Goal: Transaction & Acquisition: Book appointment/travel/reservation

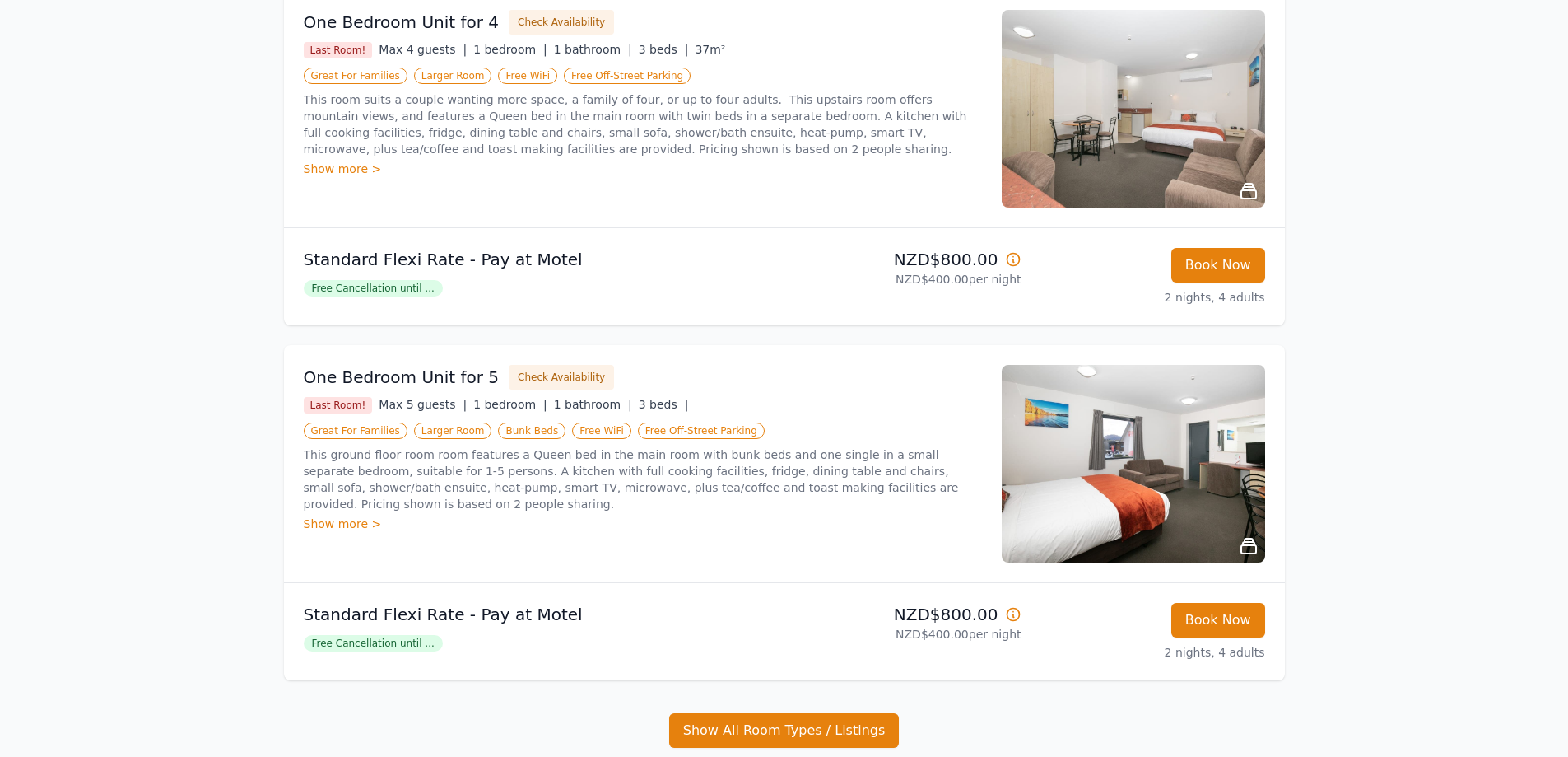
scroll to position [509, 0]
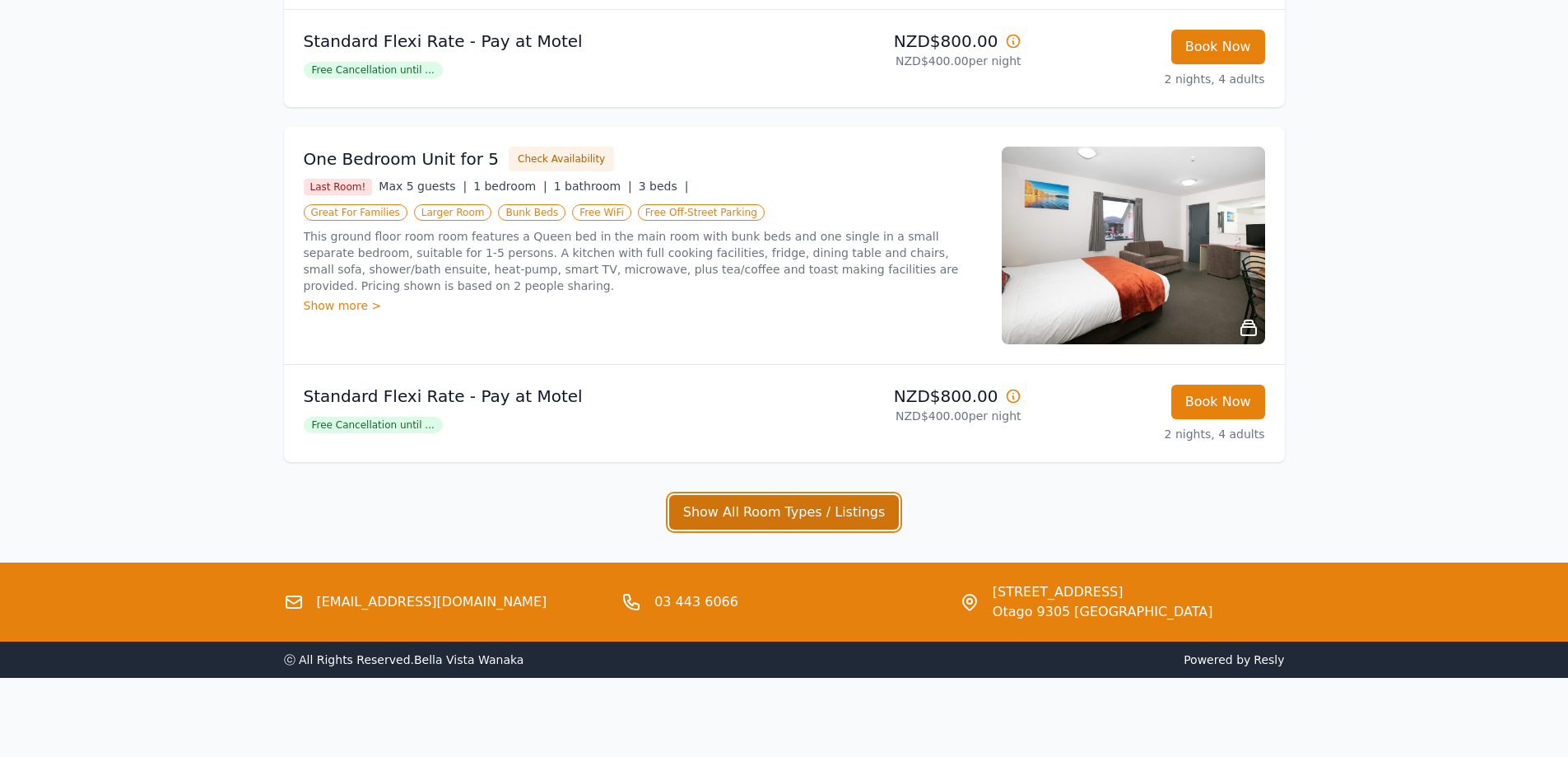
click at [702, 517] on button "Show All Room Types / Listings" at bounding box center [785, 513] width 231 height 35
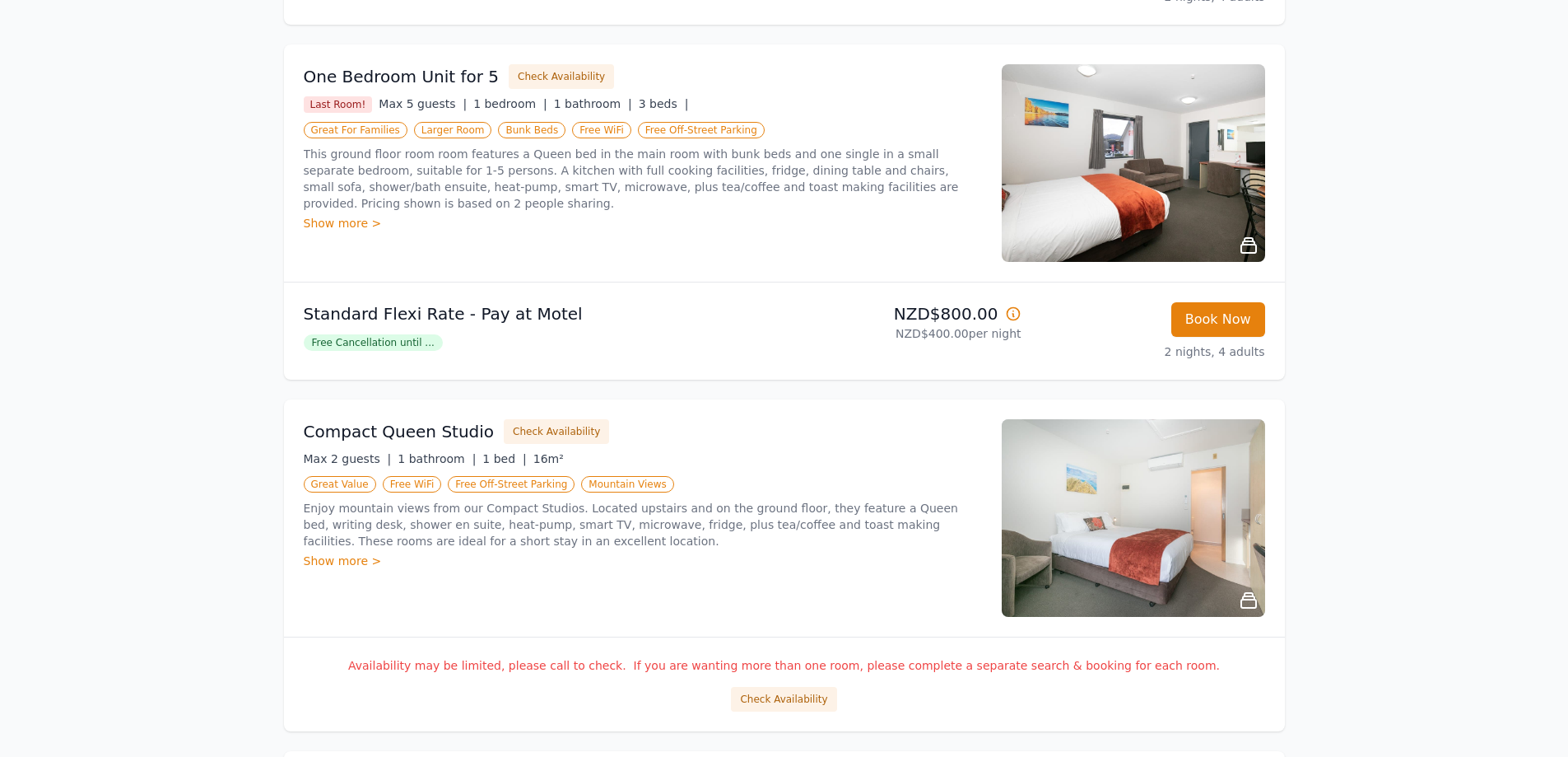
scroll to position [96, 0]
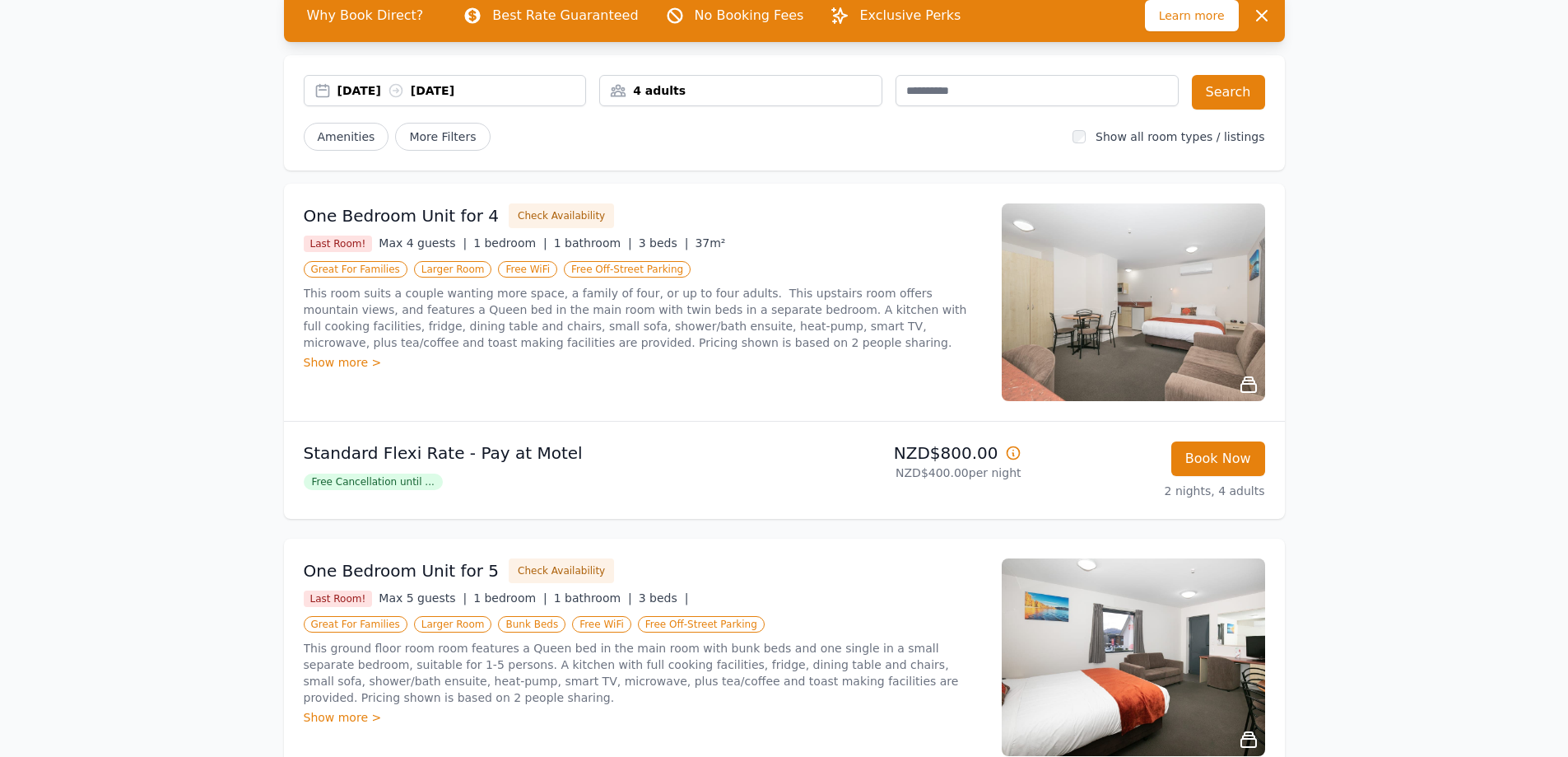
click at [355, 363] on div "Show more >" at bounding box center [643, 362] width 679 height 17
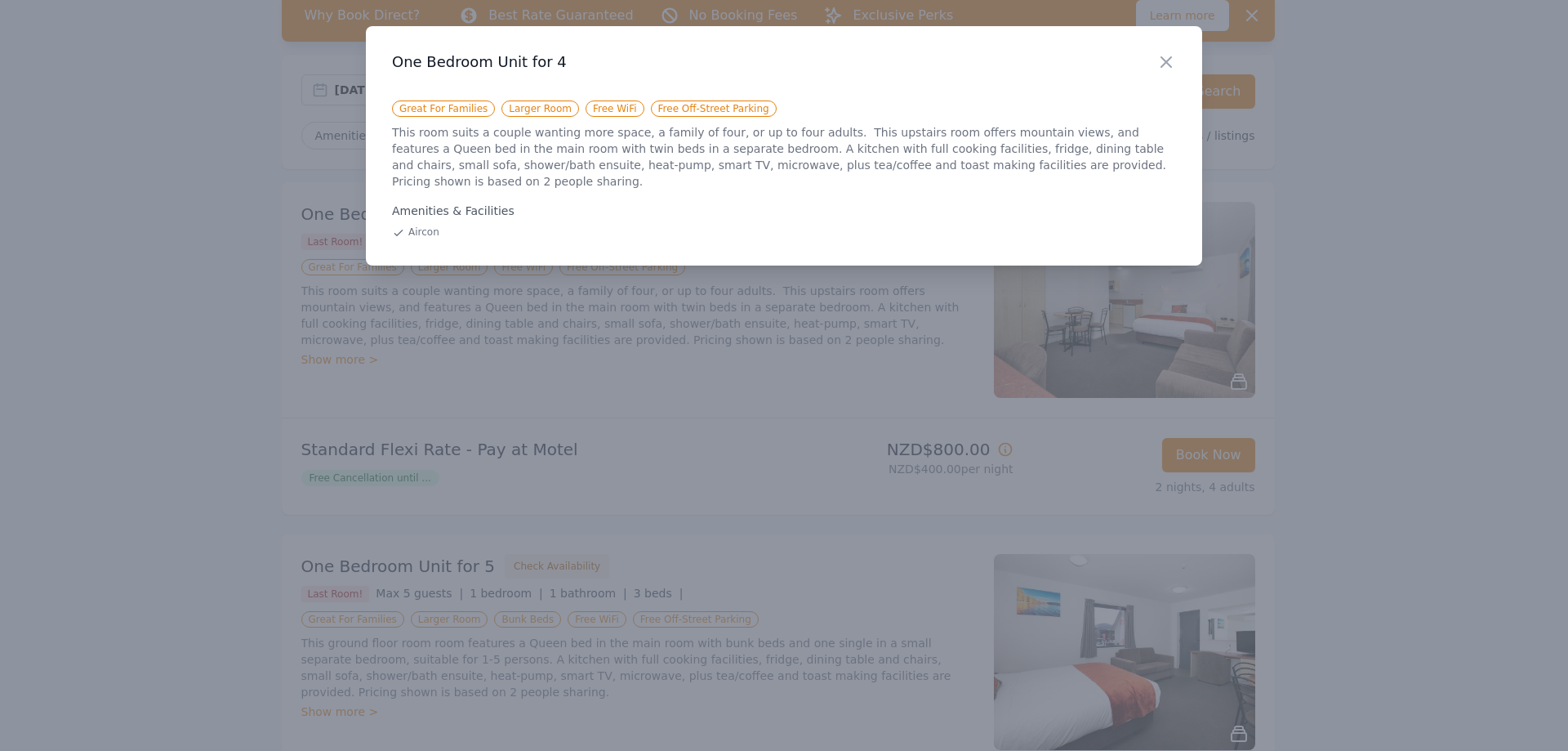
click at [1177, 68] on div "Close" at bounding box center [1180, 52] width 46 height 51
click at [1168, 66] on icon "button" at bounding box center [1167, 62] width 20 height 20
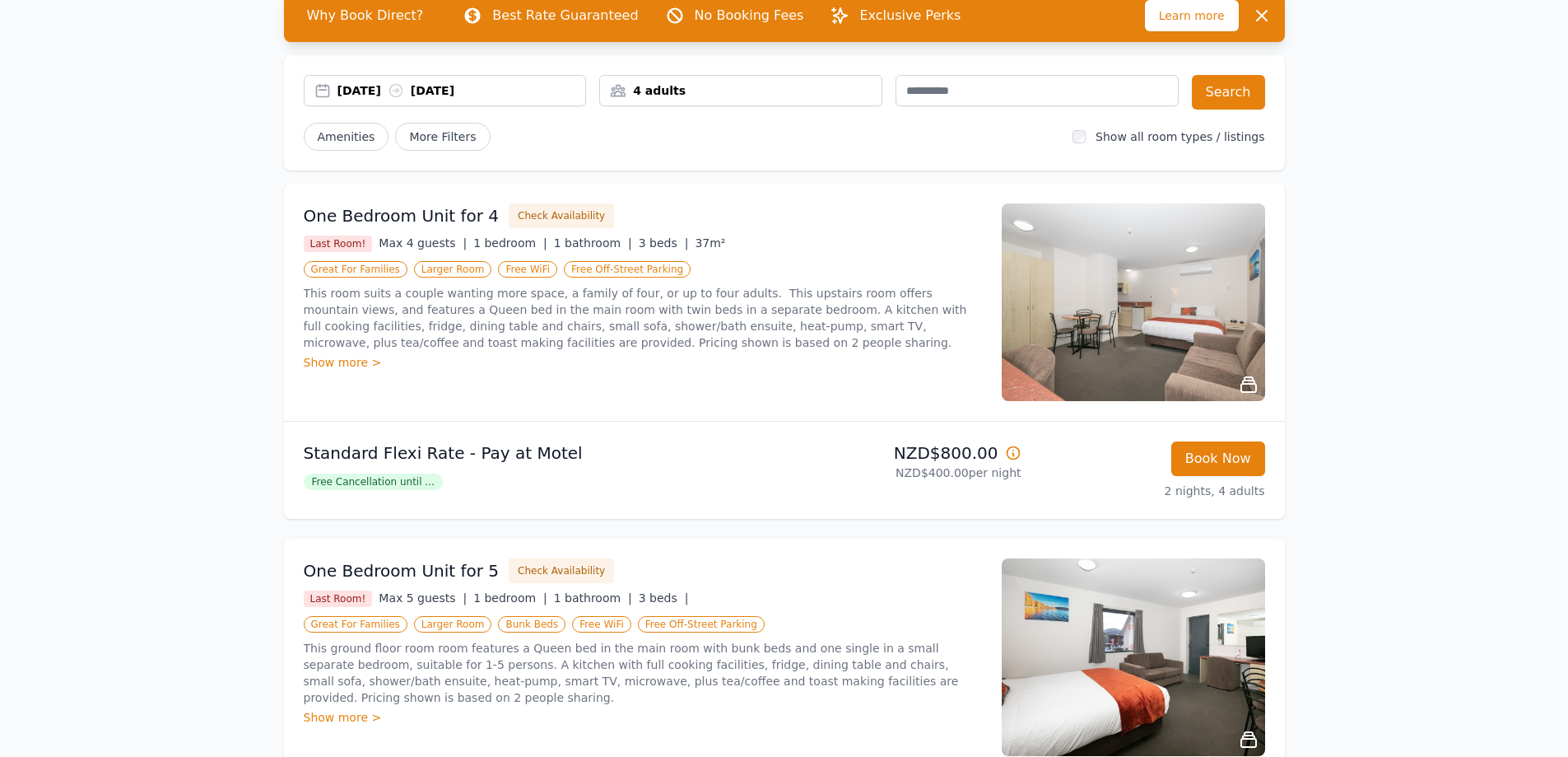
click at [1210, 305] on img at bounding box center [1133, 302] width 263 height 198
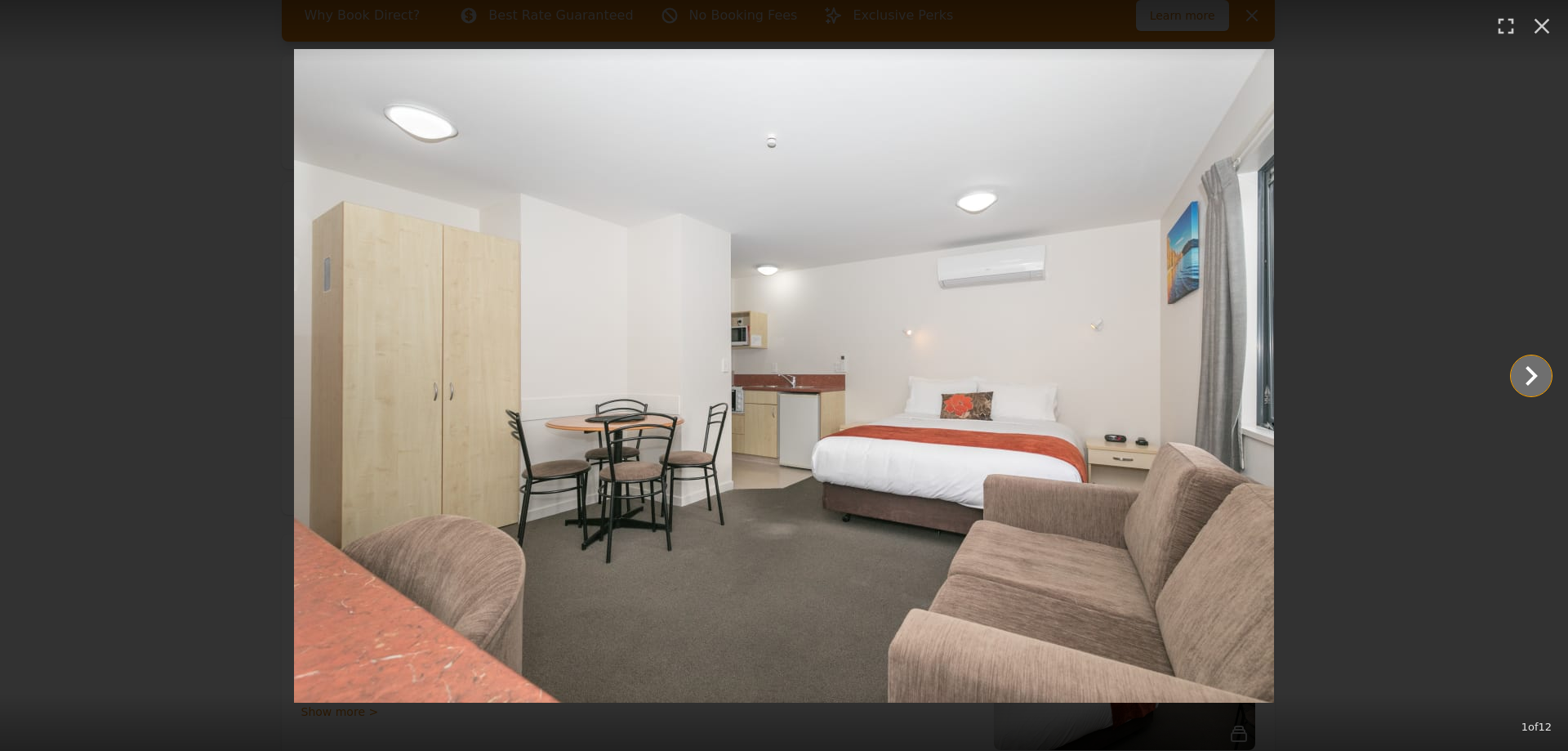
click at [1528, 368] on icon "Show slide 2 of 12" at bounding box center [1532, 376] width 12 height 20
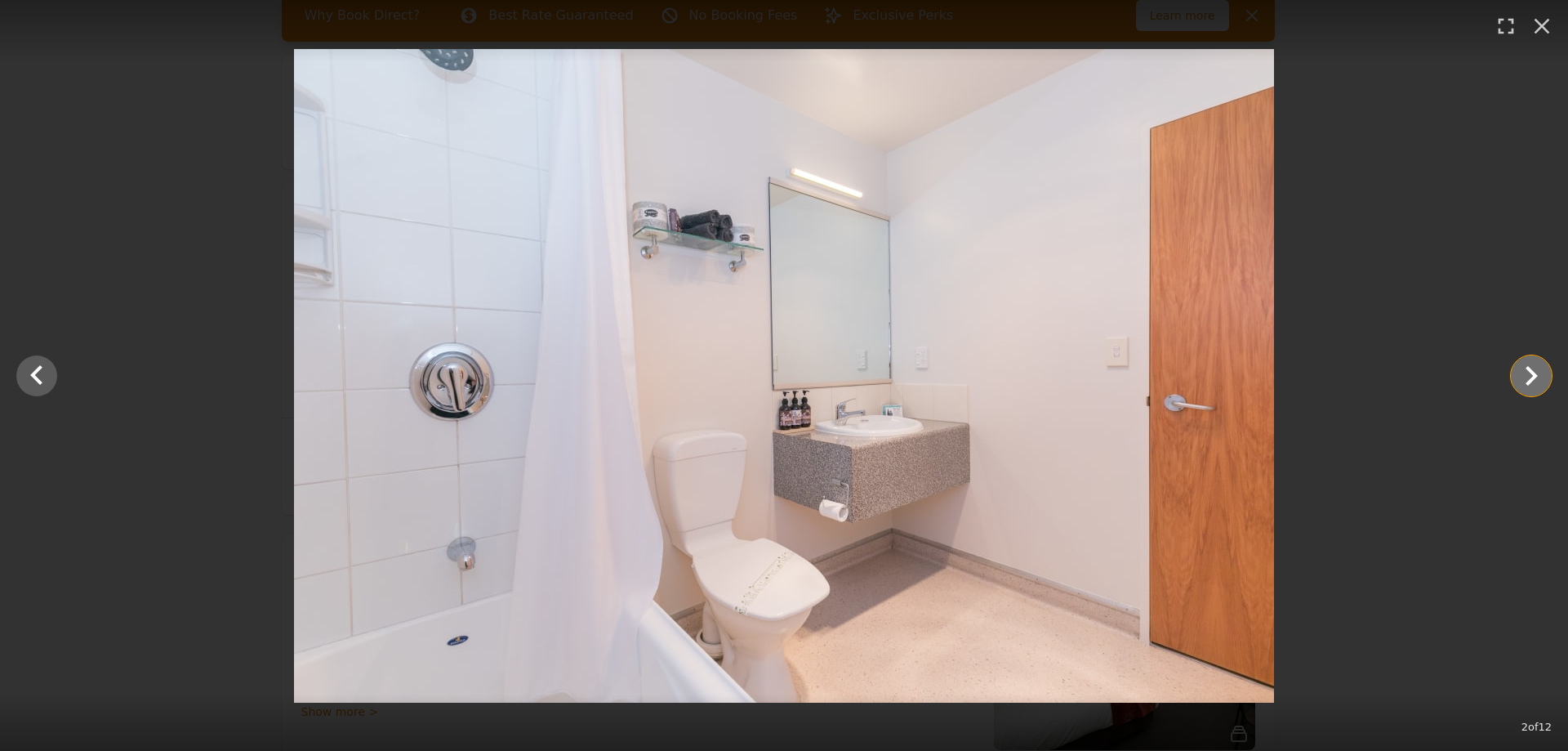
click at [1528, 368] on icon "Show slide 3 of 12" at bounding box center [1532, 376] width 12 height 20
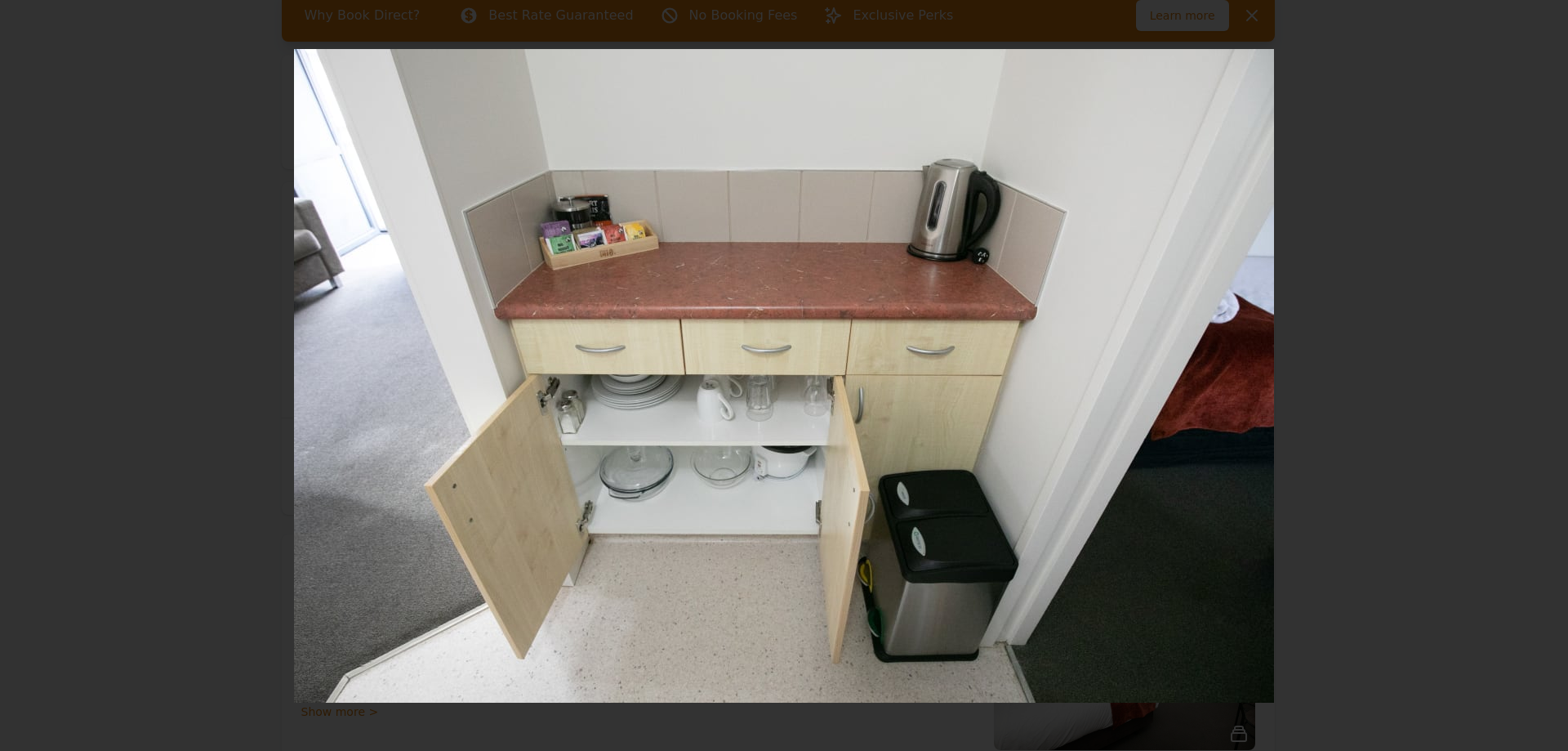
click at [1528, 368] on icon "Show slide 4 of 12" at bounding box center [1532, 376] width 12 height 20
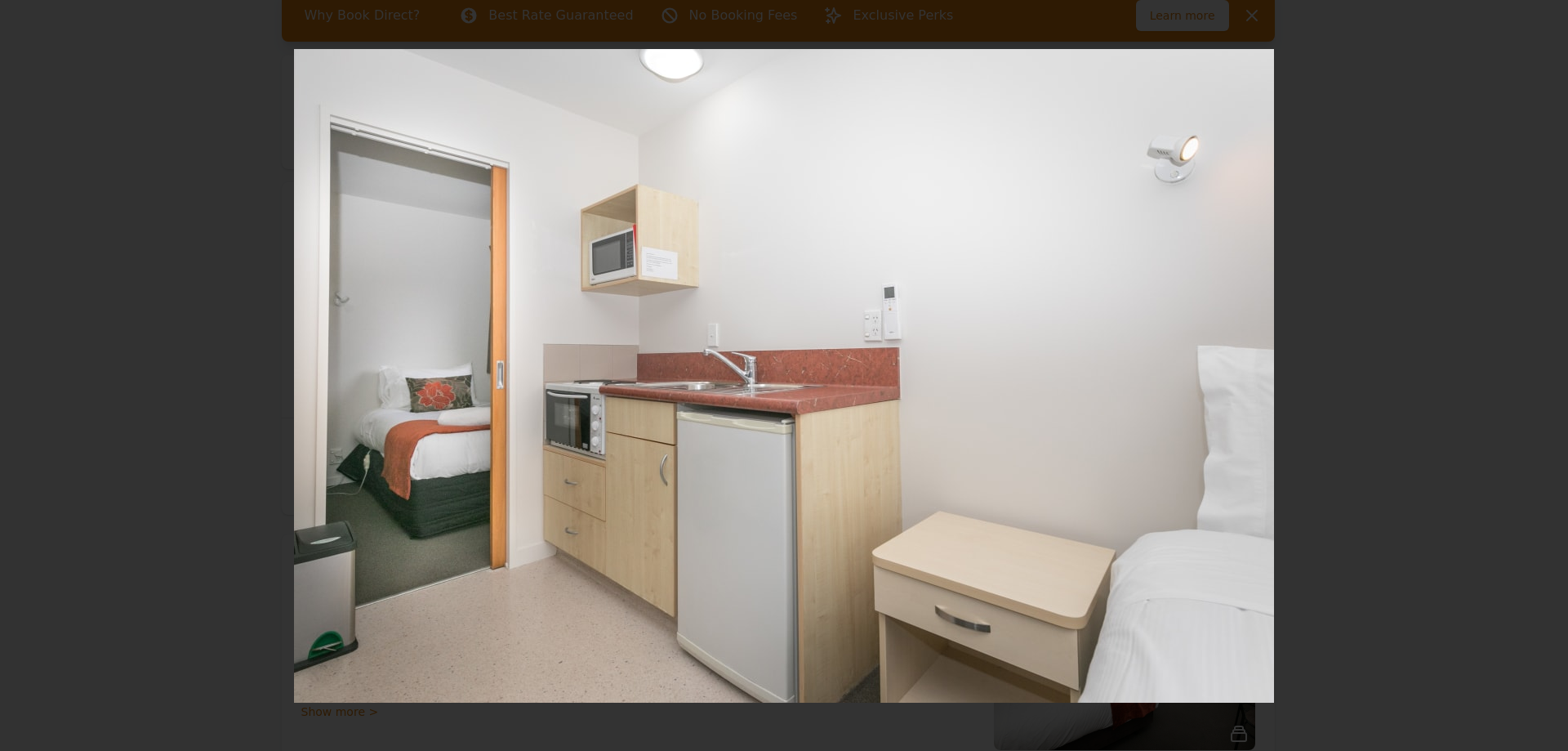
click at [1528, 368] on icon "Show slide 5 of 12" at bounding box center [1532, 376] width 12 height 20
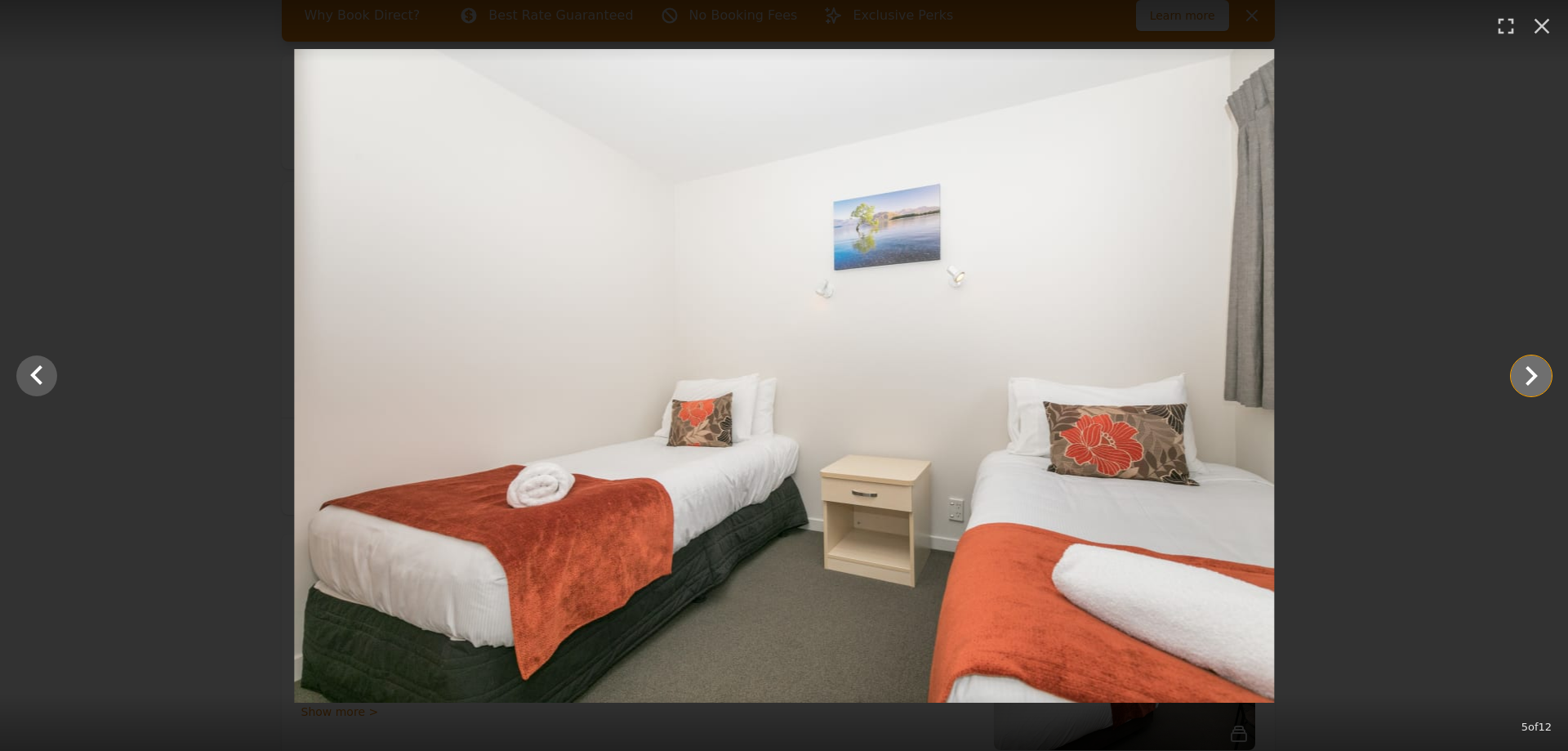
click at [1528, 368] on icon "Show slide 6 of 12" at bounding box center [1532, 376] width 12 height 20
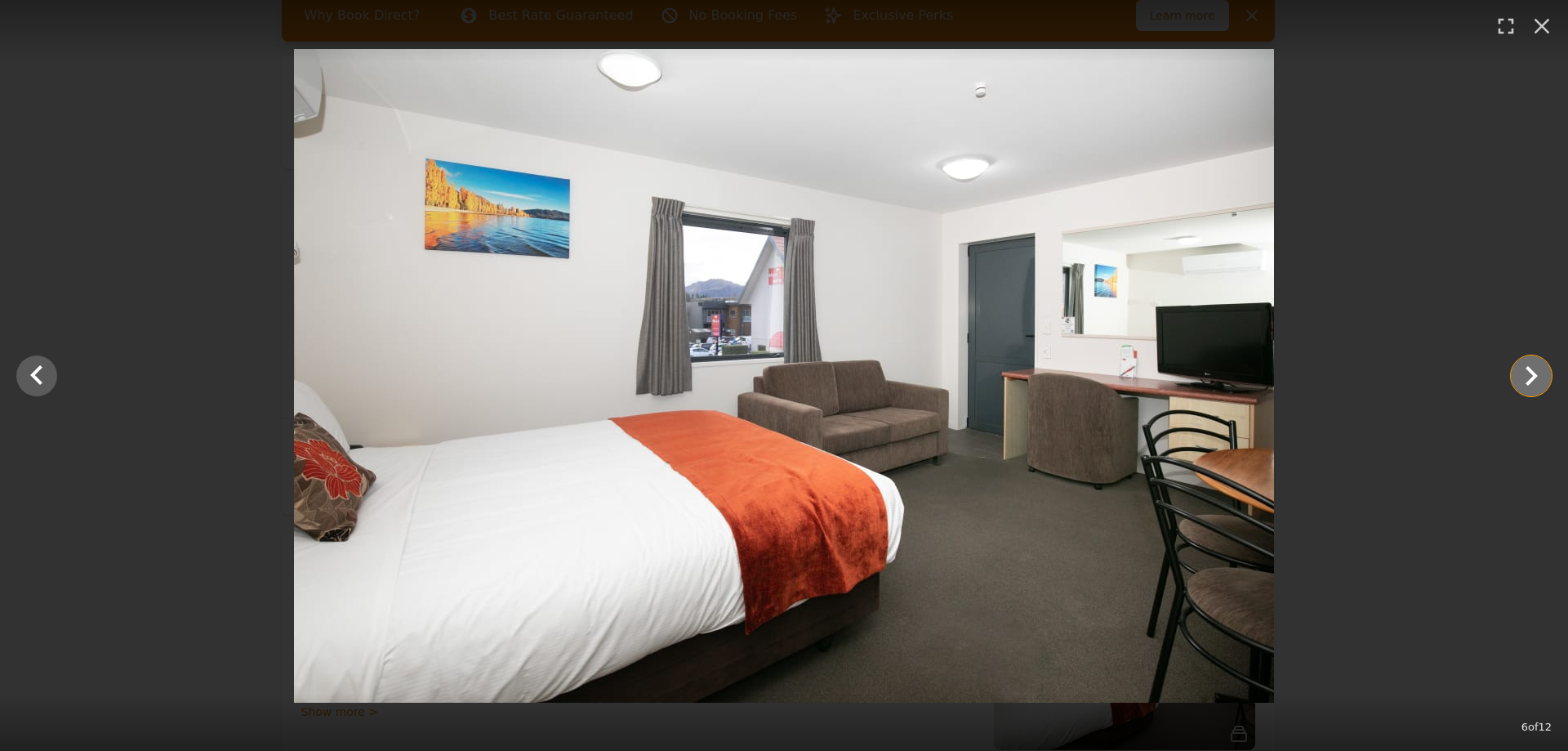
click at [1528, 368] on icon "Show slide 7 of 12" at bounding box center [1532, 376] width 12 height 20
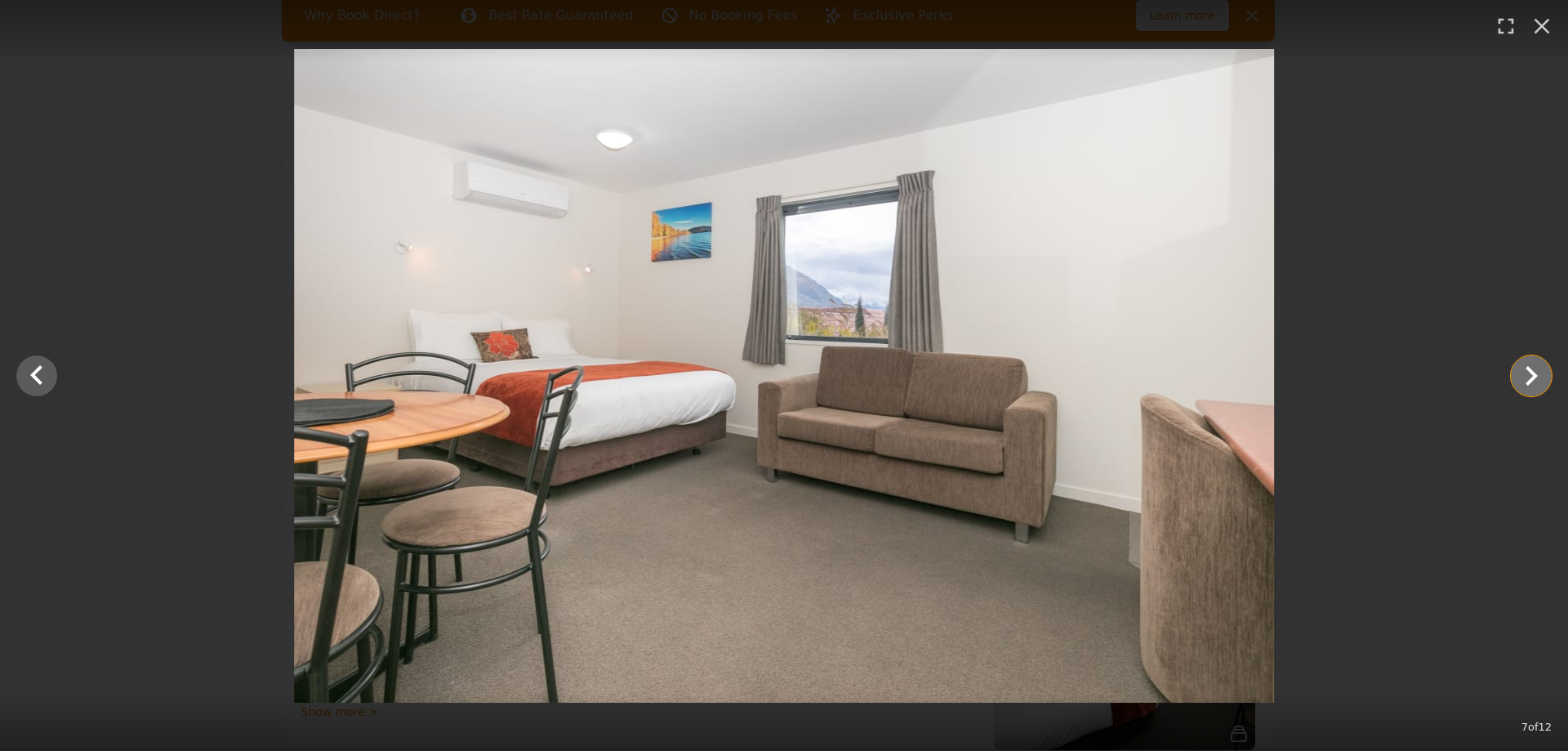
click at [1528, 368] on icon "Show slide 8 of 12" at bounding box center [1532, 376] width 12 height 20
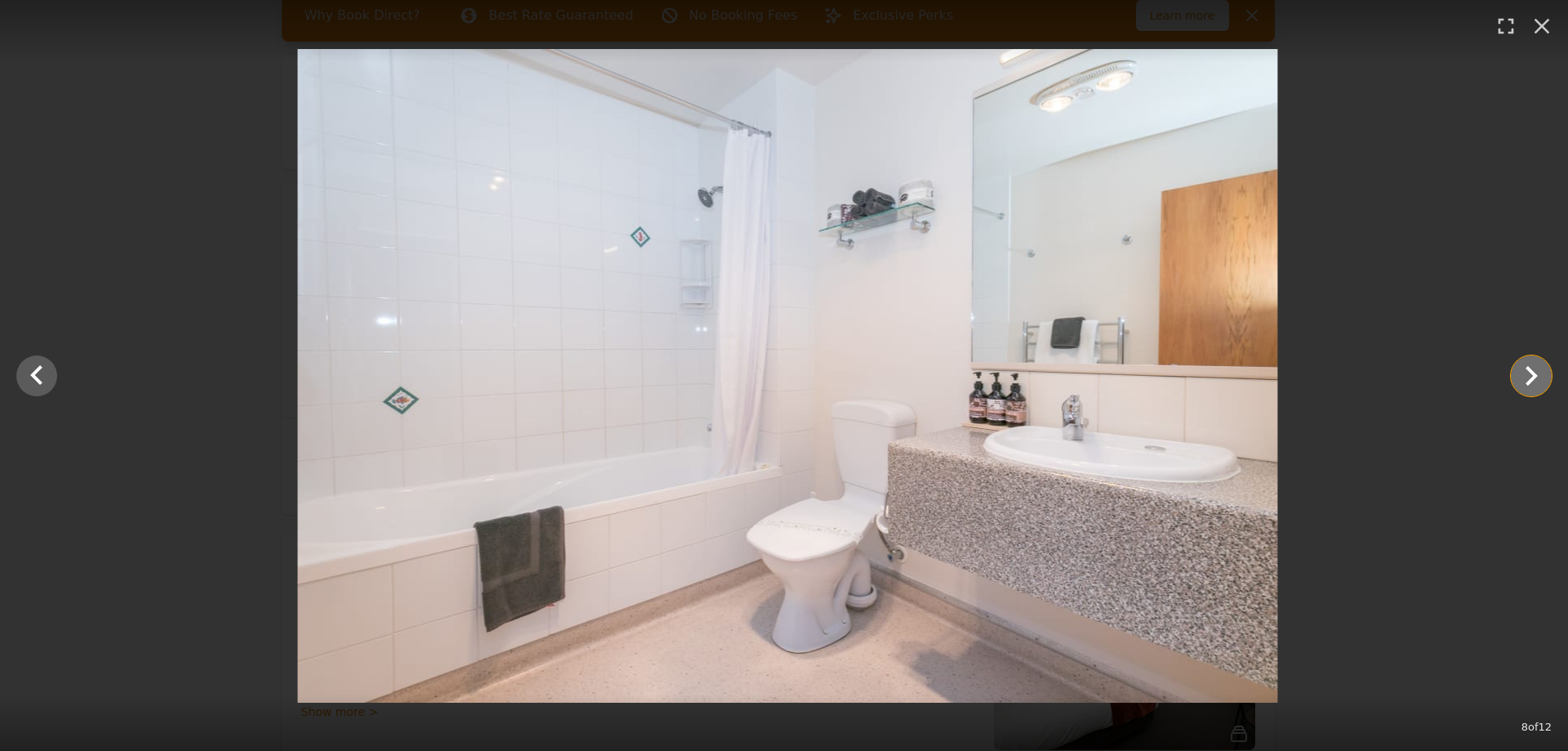
click at [1528, 368] on icon "Show slide 9 of 12" at bounding box center [1532, 376] width 12 height 20
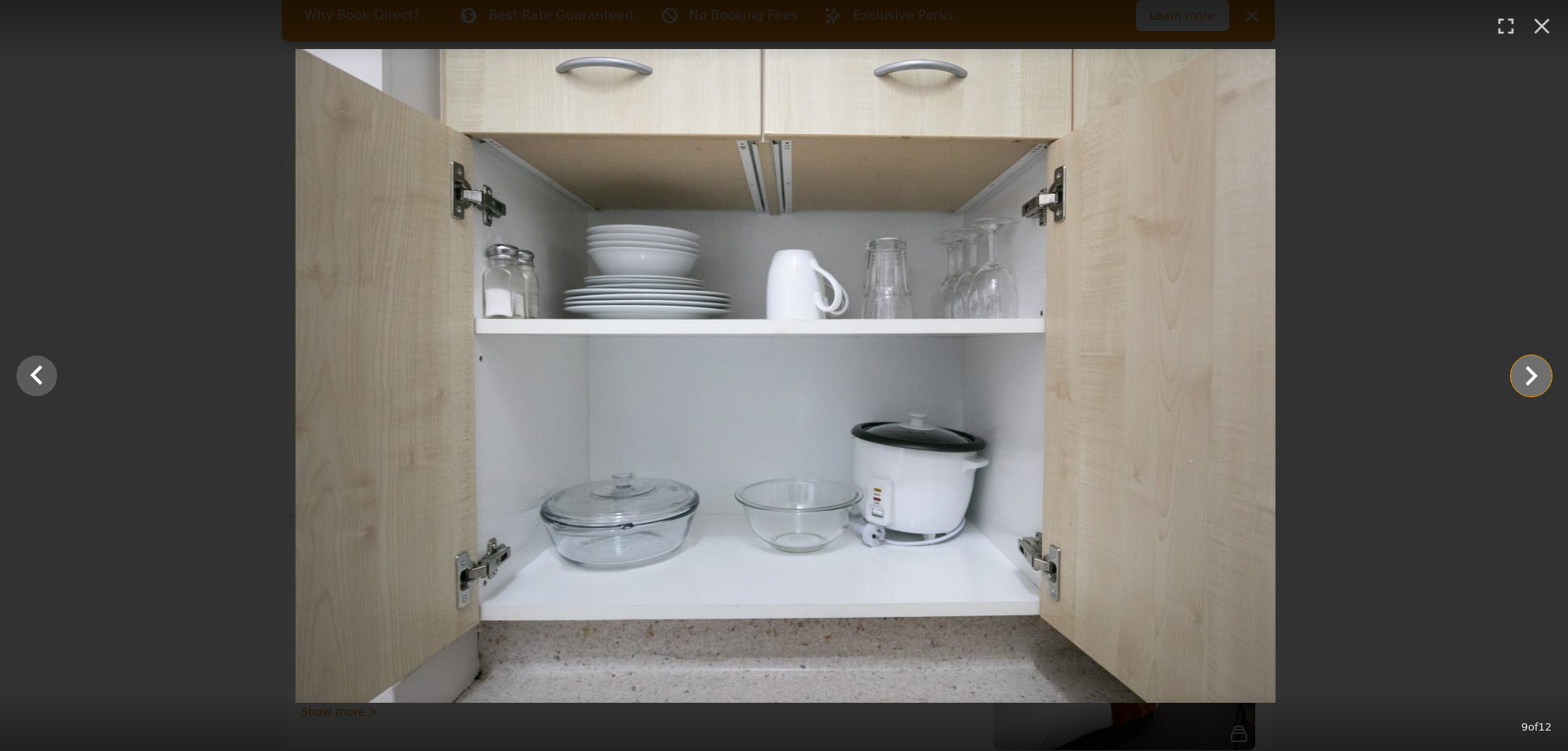
click at [1528, 368] on icon "Show slide 10 of 12" at bounding box center [1532, 376] width 12 height 20
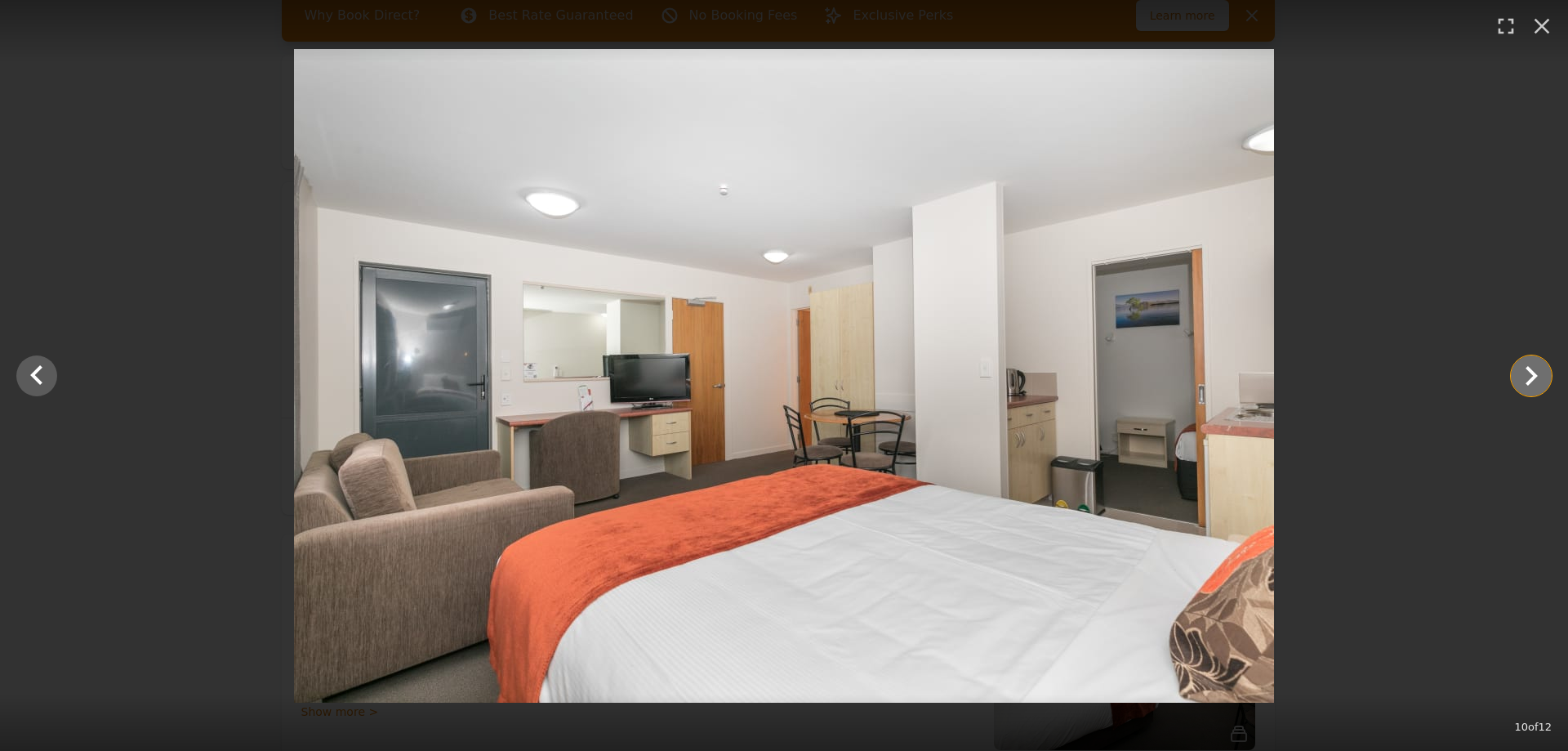
click at [1528, 368] on icon "Show slide 11 of 12" at bounding box center [1532, 376] width 12 height 20
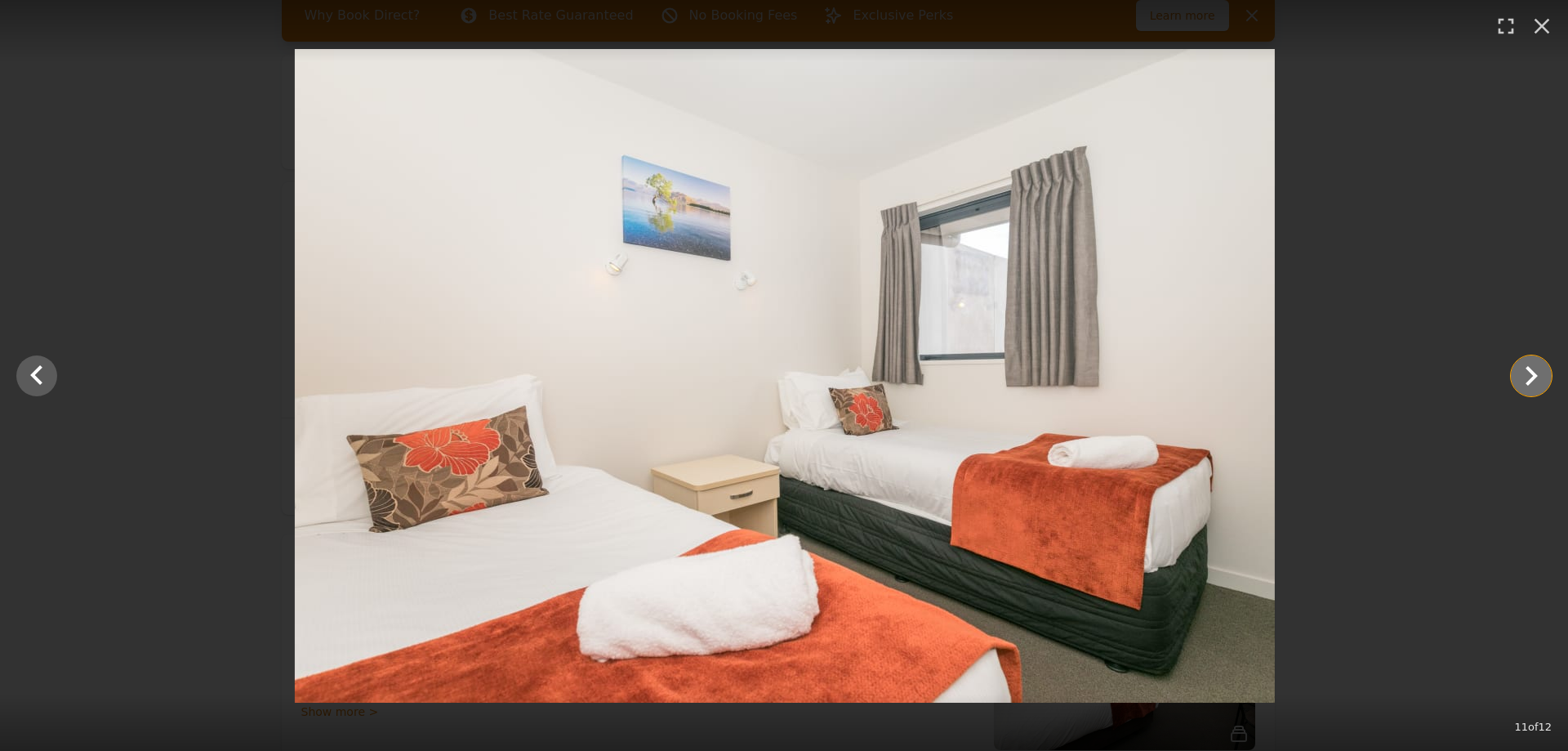
click at [1528, 368] on icon "Show slide 12 of 12" at bounding box center [1532, 376] width 12 height 20
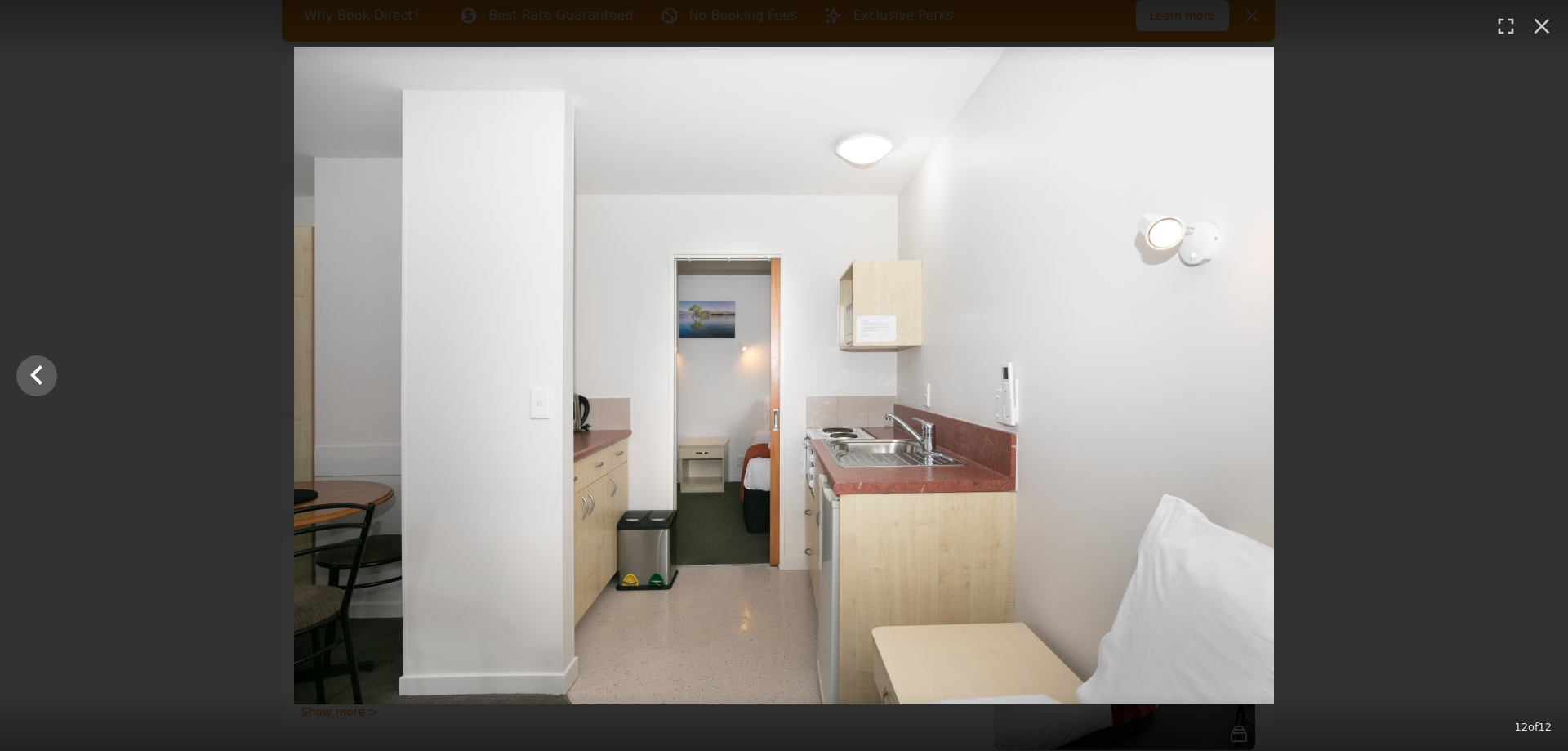
click at [1528, 368] on div at bounding box center [784, 375] width 1568 height 657
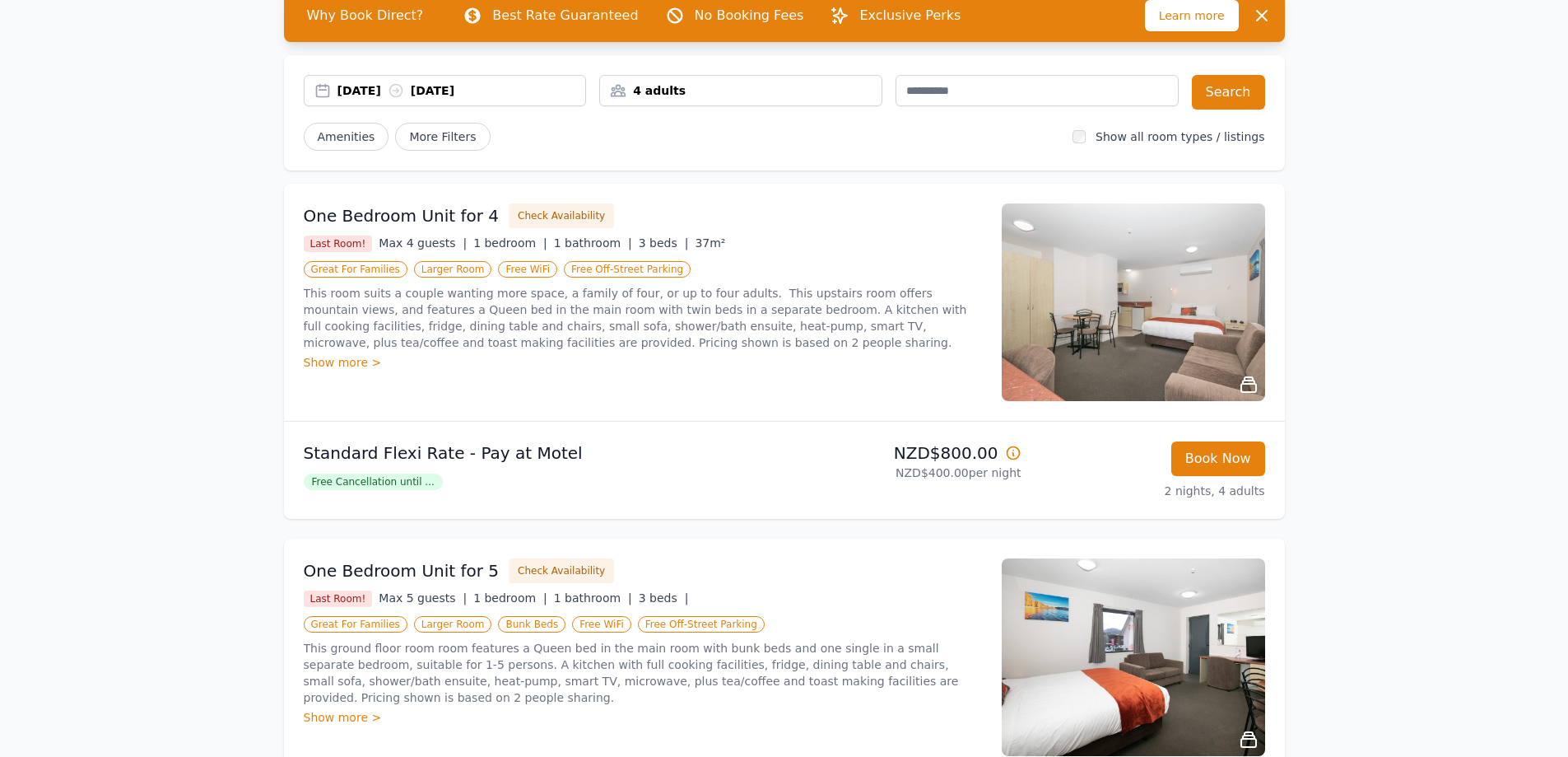
click at [409, 481] on span "Free Cancellation until ..." at bounding box center [374, 482] width 140 height 17
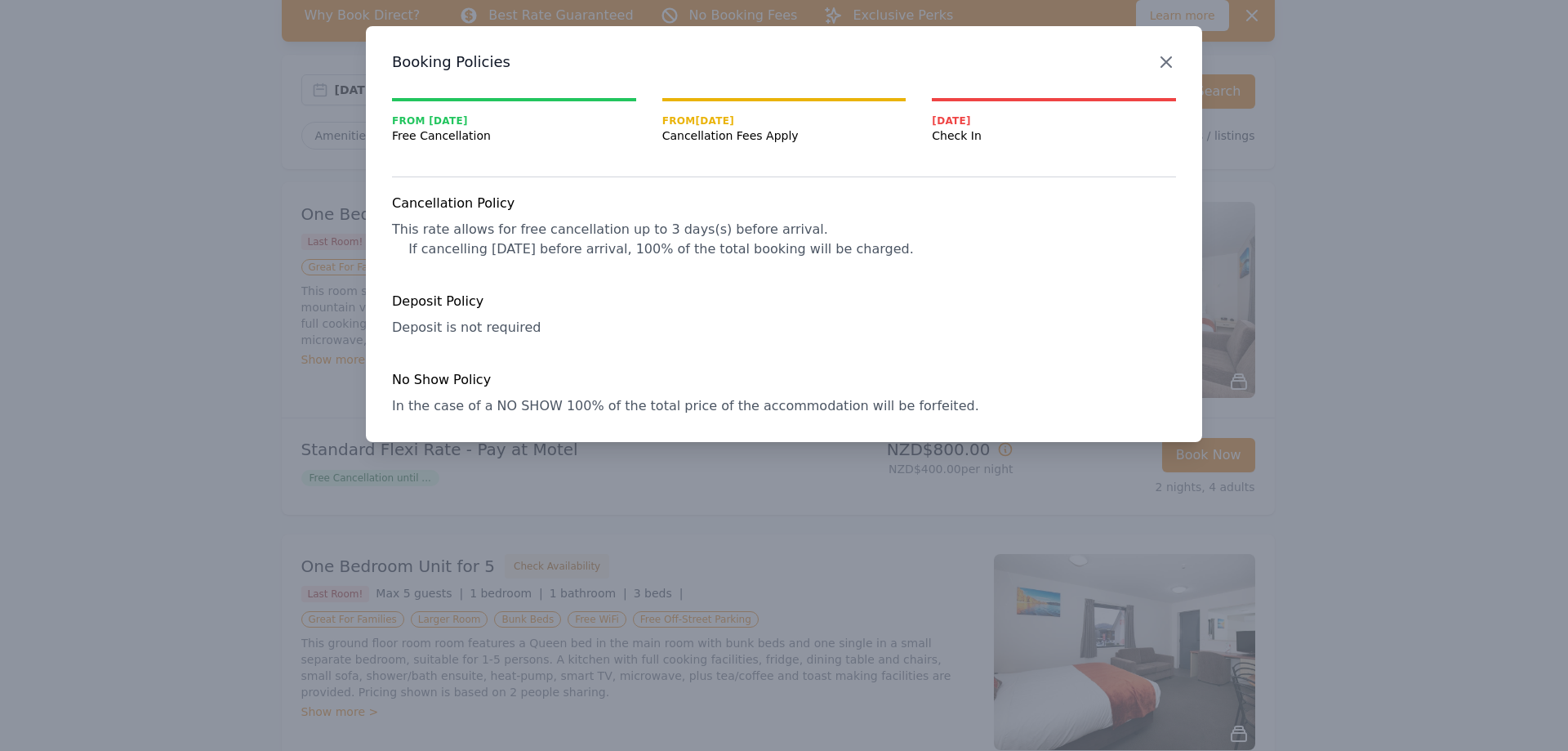
click at [1173, 63] on icon "button" at bounding box center [1167, 62] width 20 height 20
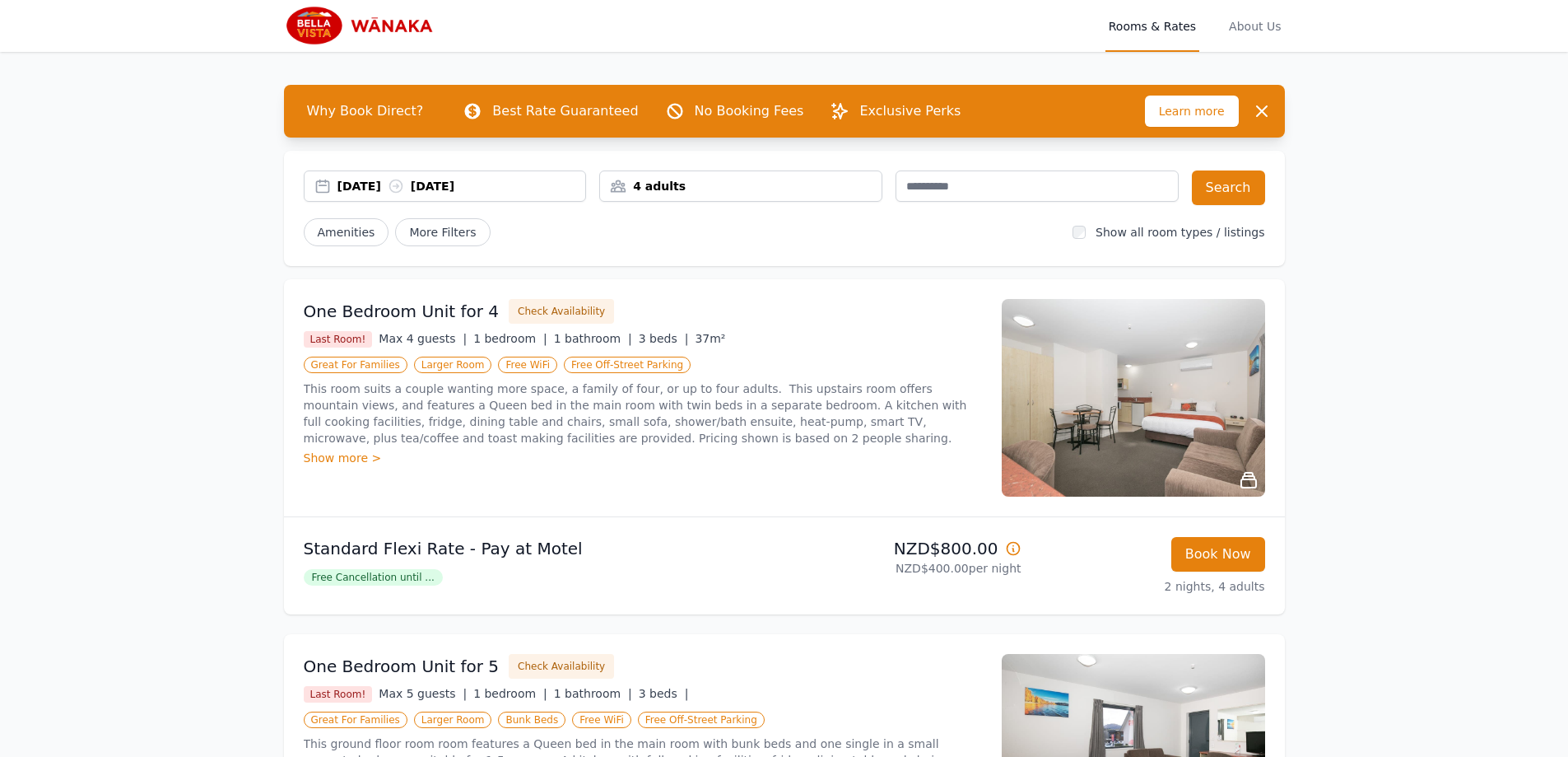
scroll to position [0, 0]
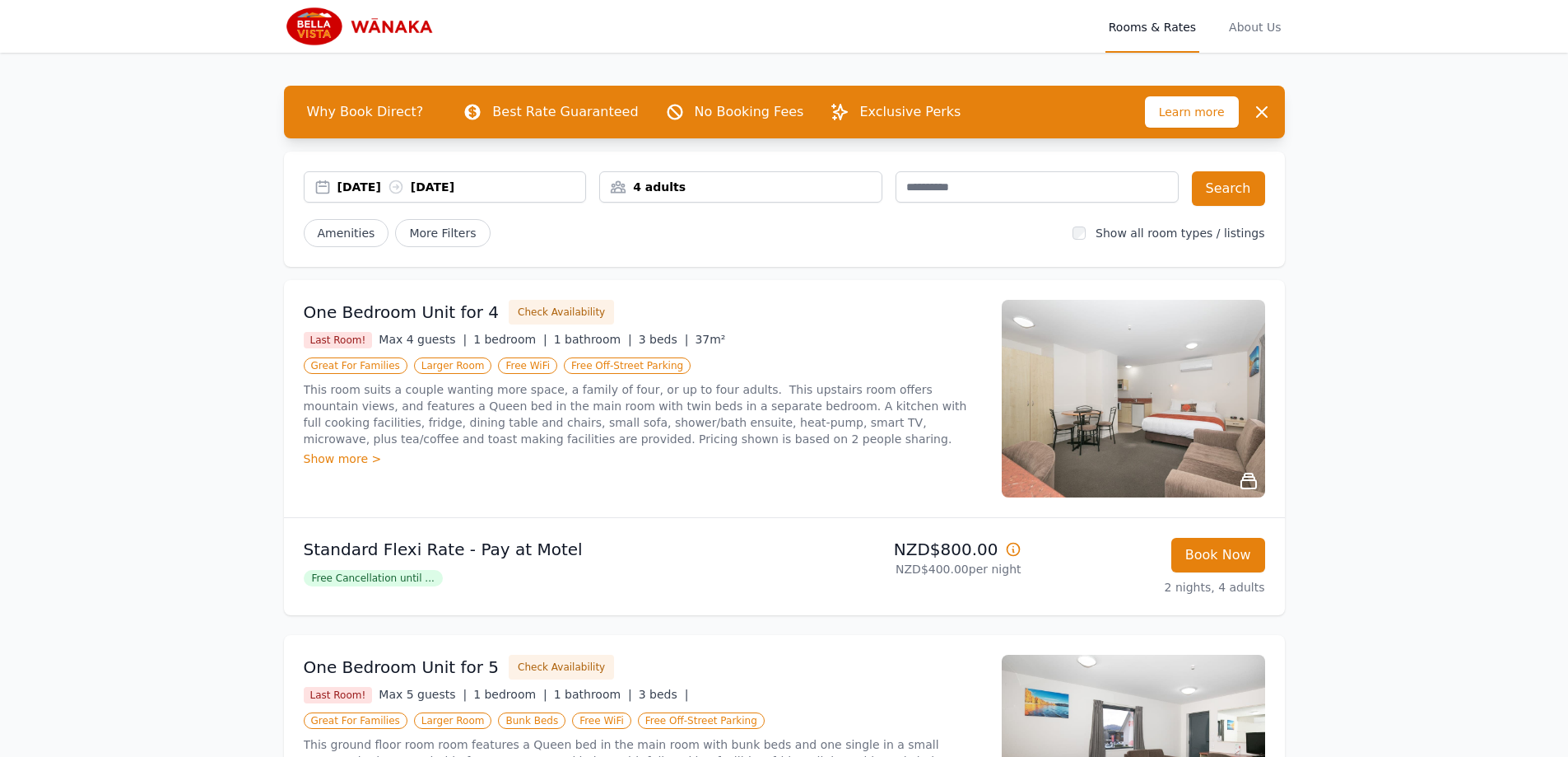
click at [1013, 552] on icon at bounding box center [1012, 548] width 12 height 12
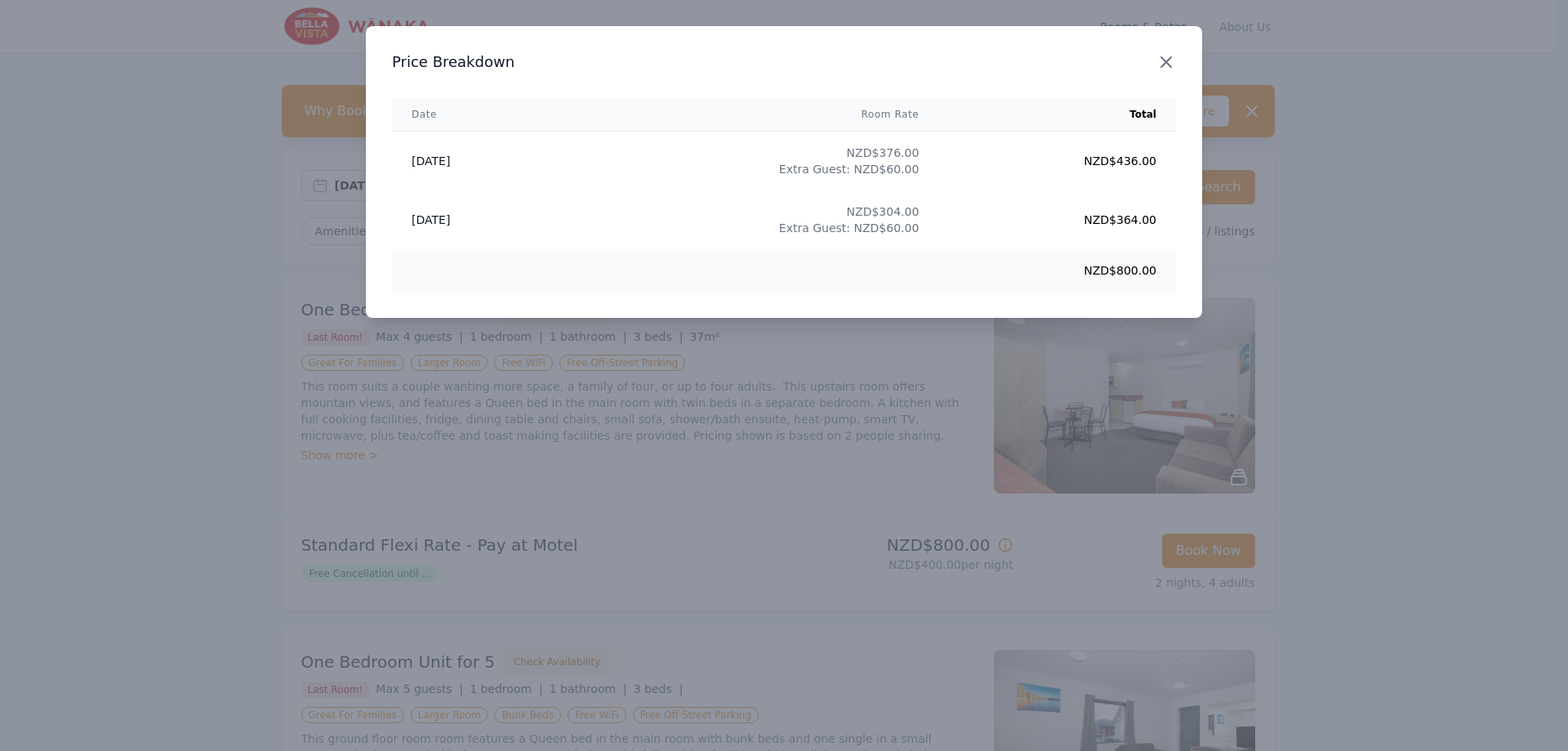
click at [1168, 64] on icon "button" at bounding box center [1167, 62] width 20 height 20
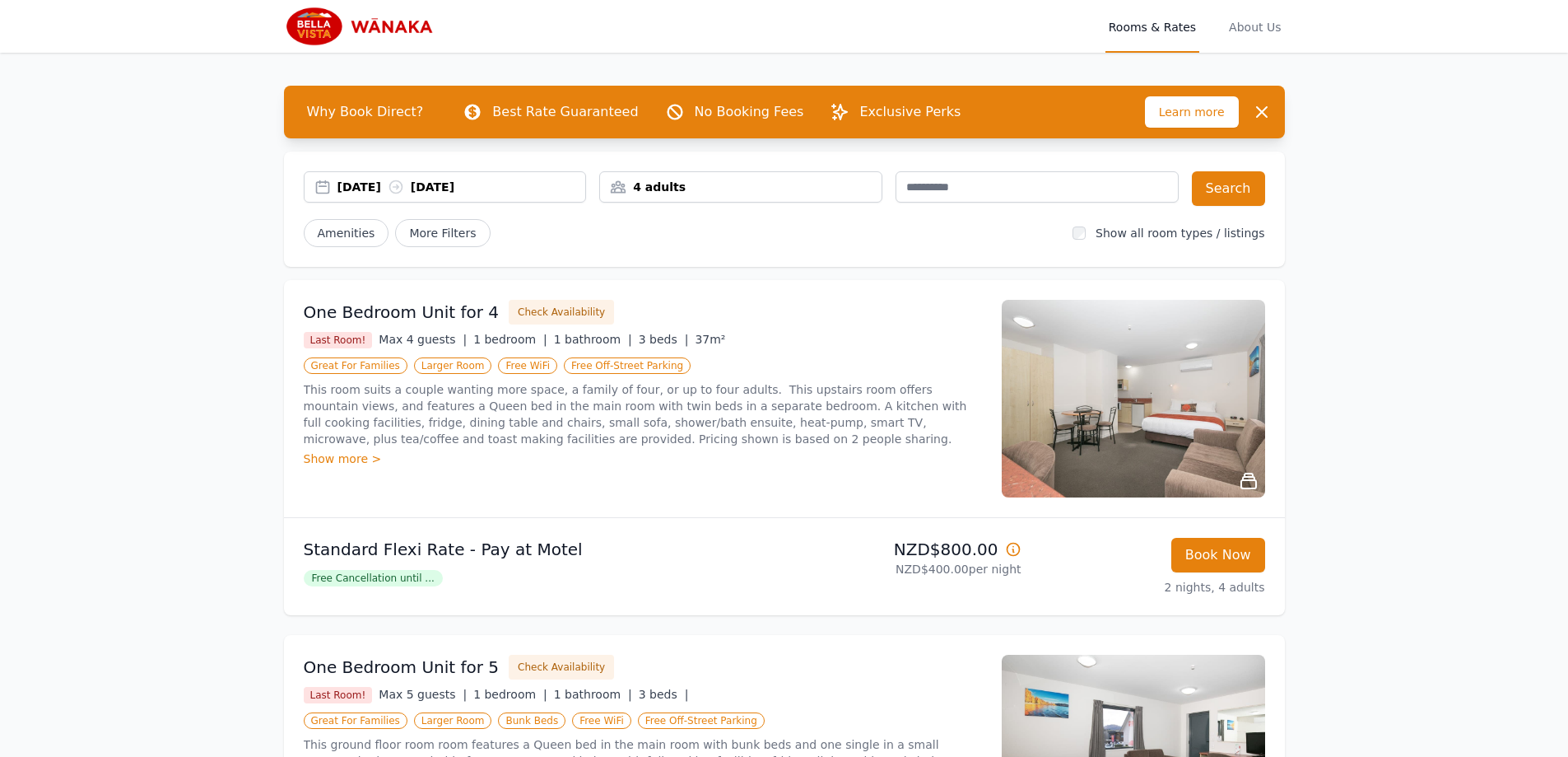
click at [1212, 392] on img at bounding box center [1133, 399] width 263 height 198
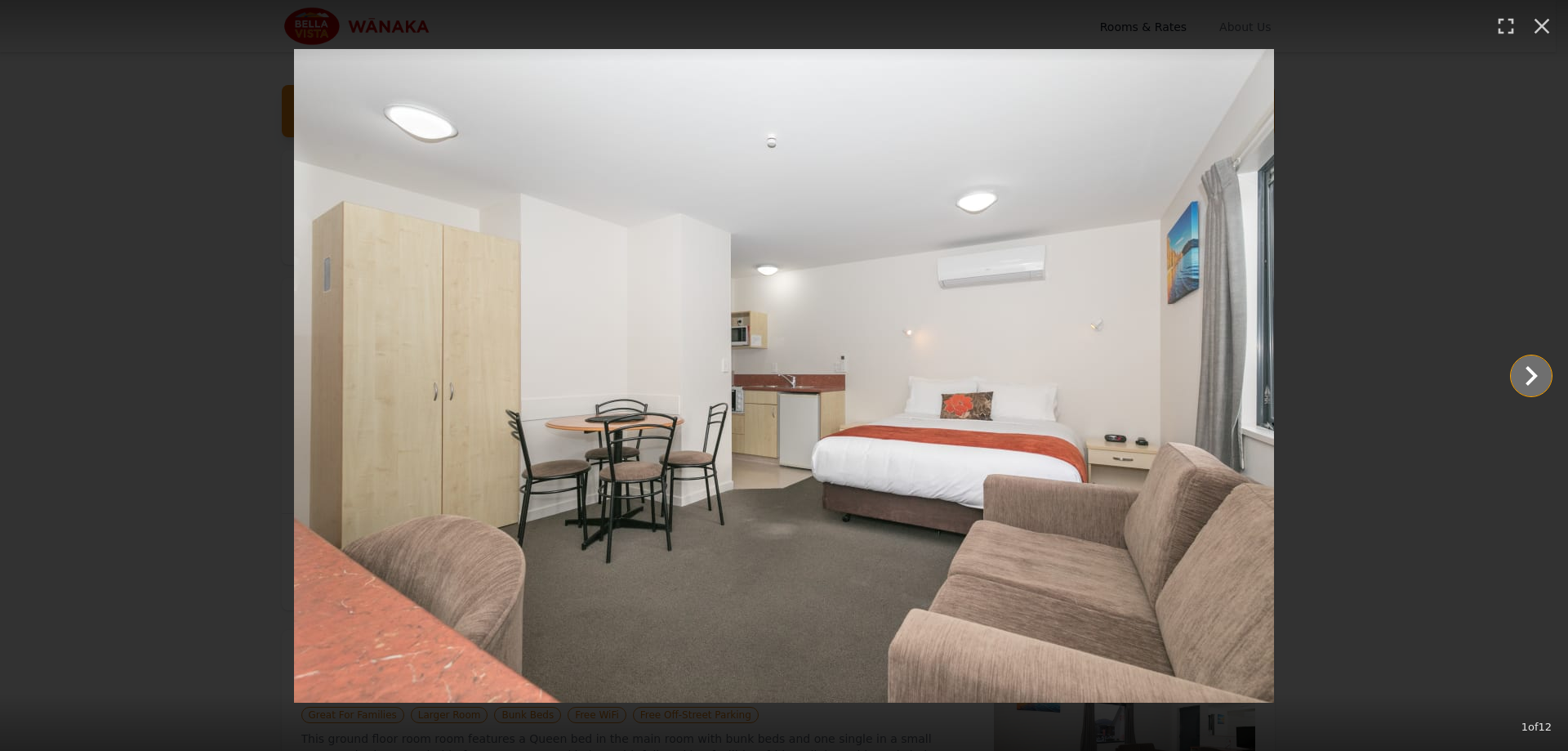
click at [1535, 362] on icon "Show slide 2 of 12" at bounding box center [1532, 376] width 40 height 40
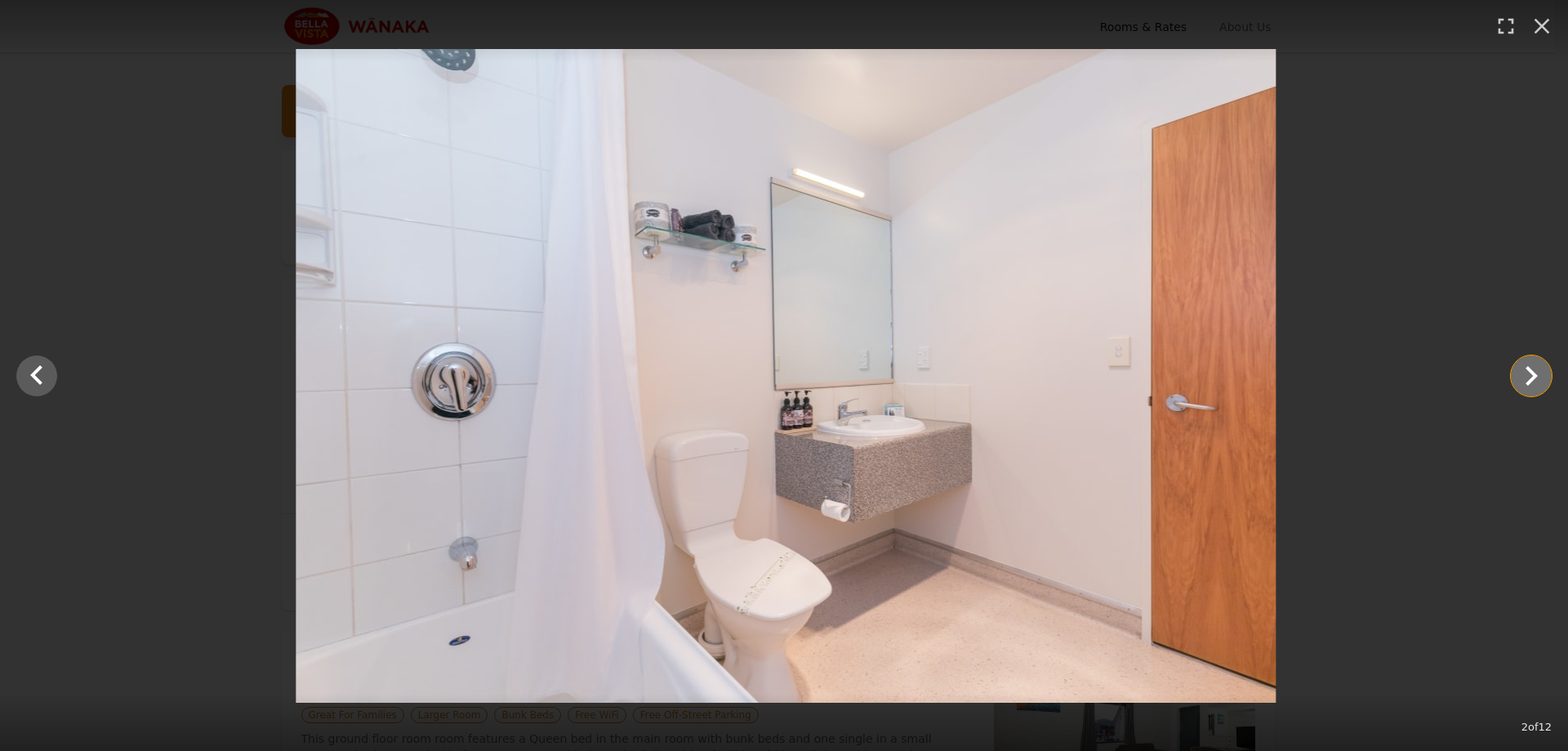
click at [1535, 363] on icon "Show slide 3 of 12" at bounding box center [1532, 376] width 40 height 40
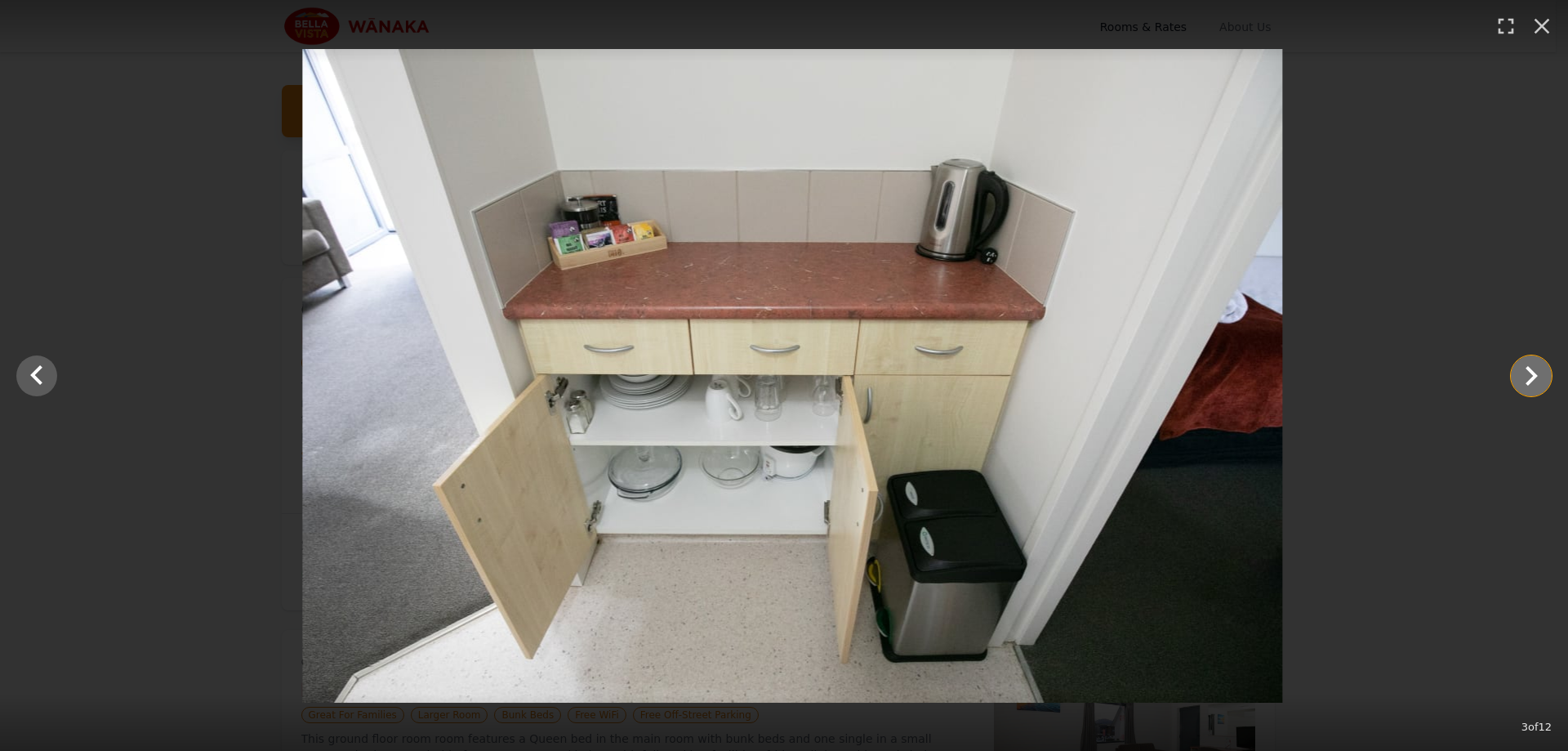
click at [1535, 363] on icon "Show slide 4 of 12" at bounding box center [1532, 376] width 40 height 40
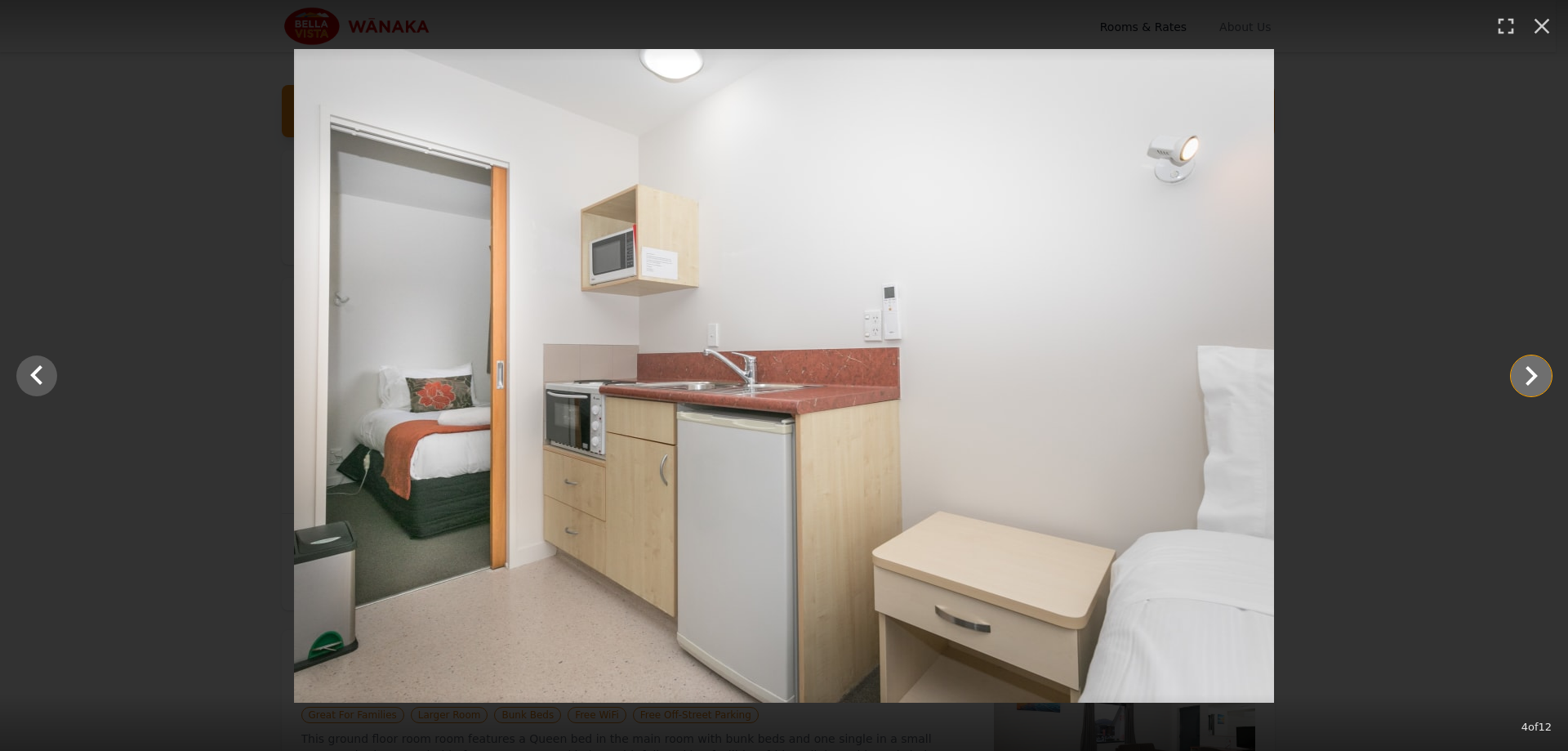
click at [1535, 363] on icon "Show slide 5 of 12" at bounding box center [1532, 376] width 40 height 40
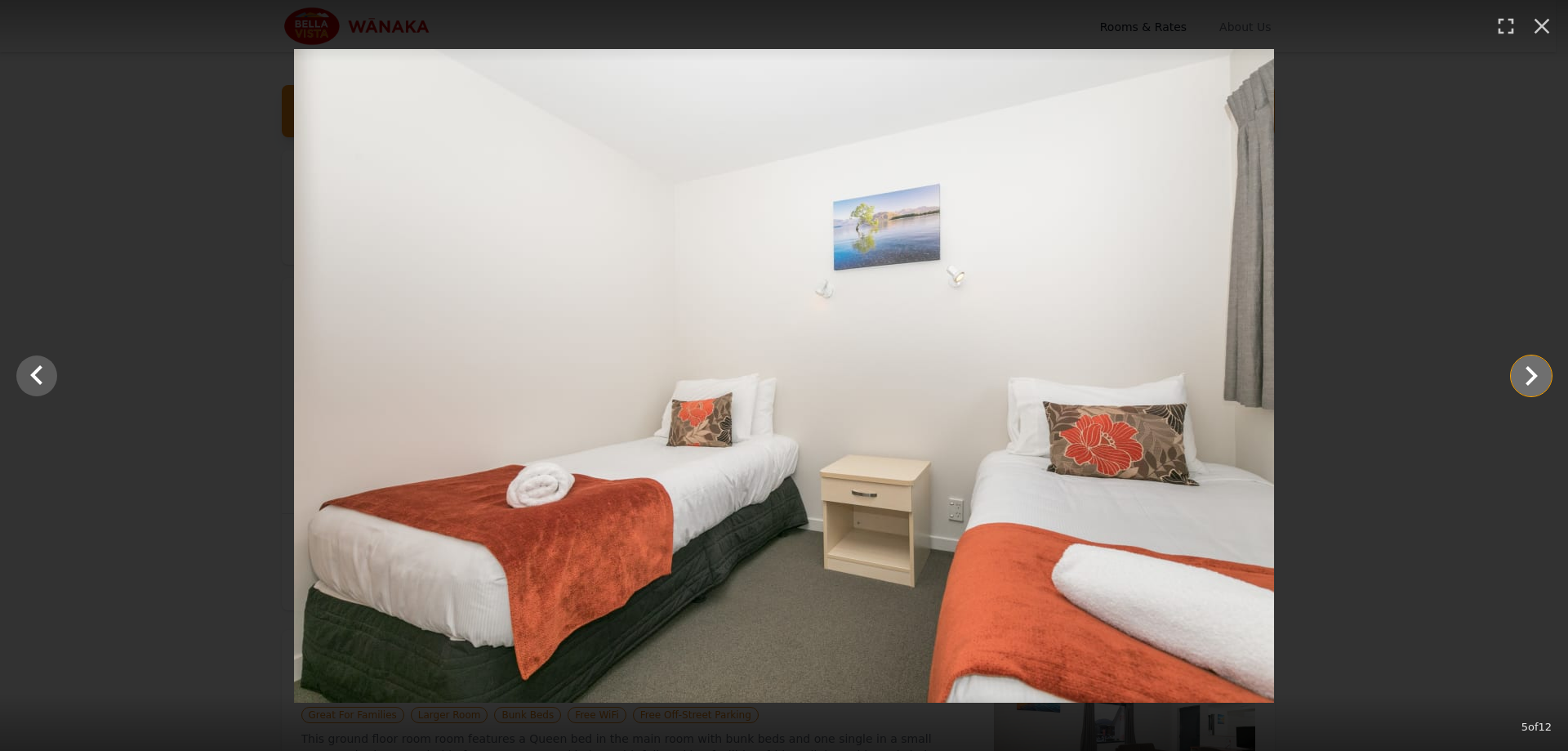
click at [1535, 363] on icon "Show slide 6 of 12" at bounding box center [1532, 376] width 40 height 40
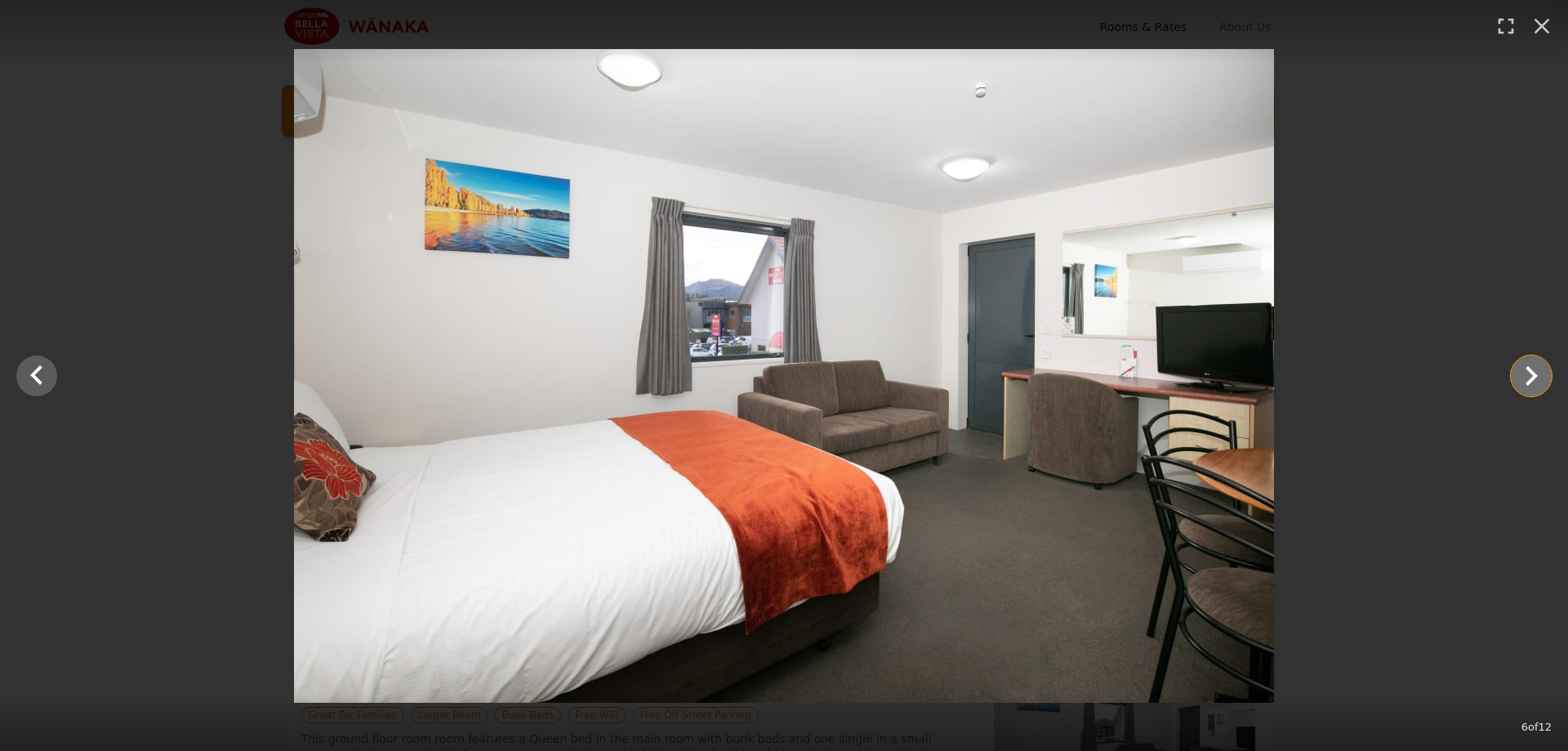
click at [1535, 363] on icon "Show slide 7 of 12" at bounding box center [1532, 376] width 40 height 40
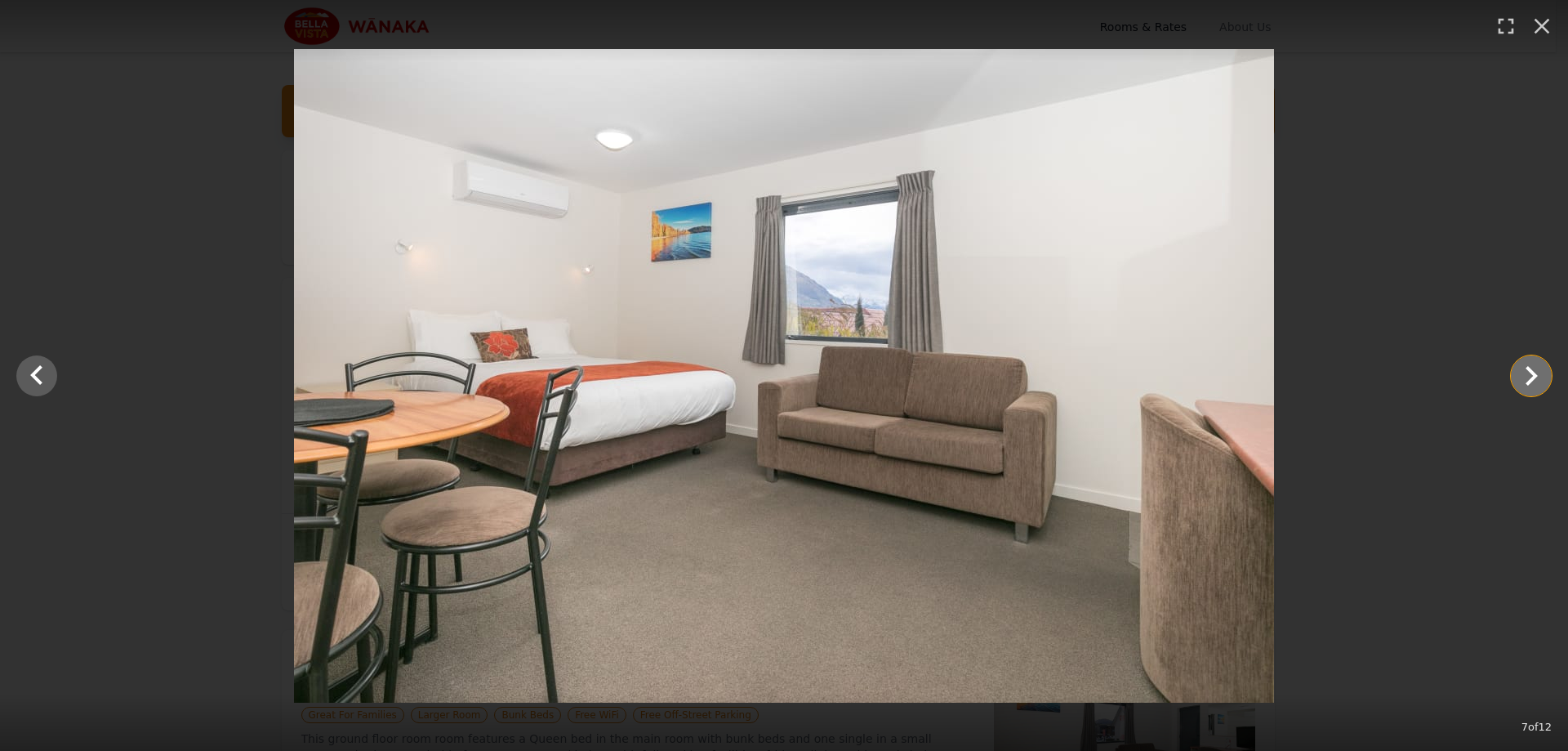
click at [1535, 363] on icon "Show slide 8 of 12" at bounding box center [1532, 376] width 40 height 40
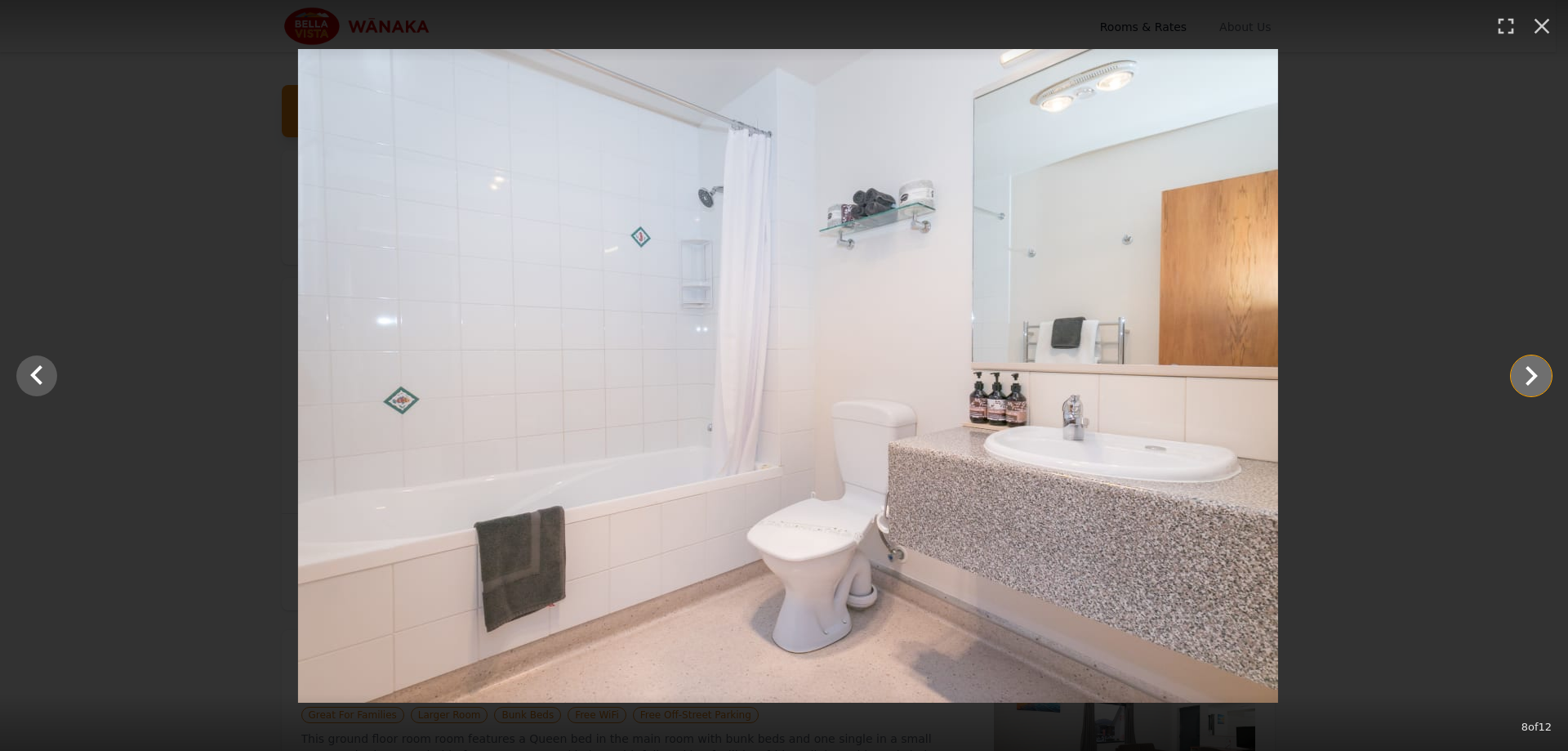
click at [1535, 363] on icon "Show slide 9 of 12" at bounding box center [1532, 376] width 40 height 40
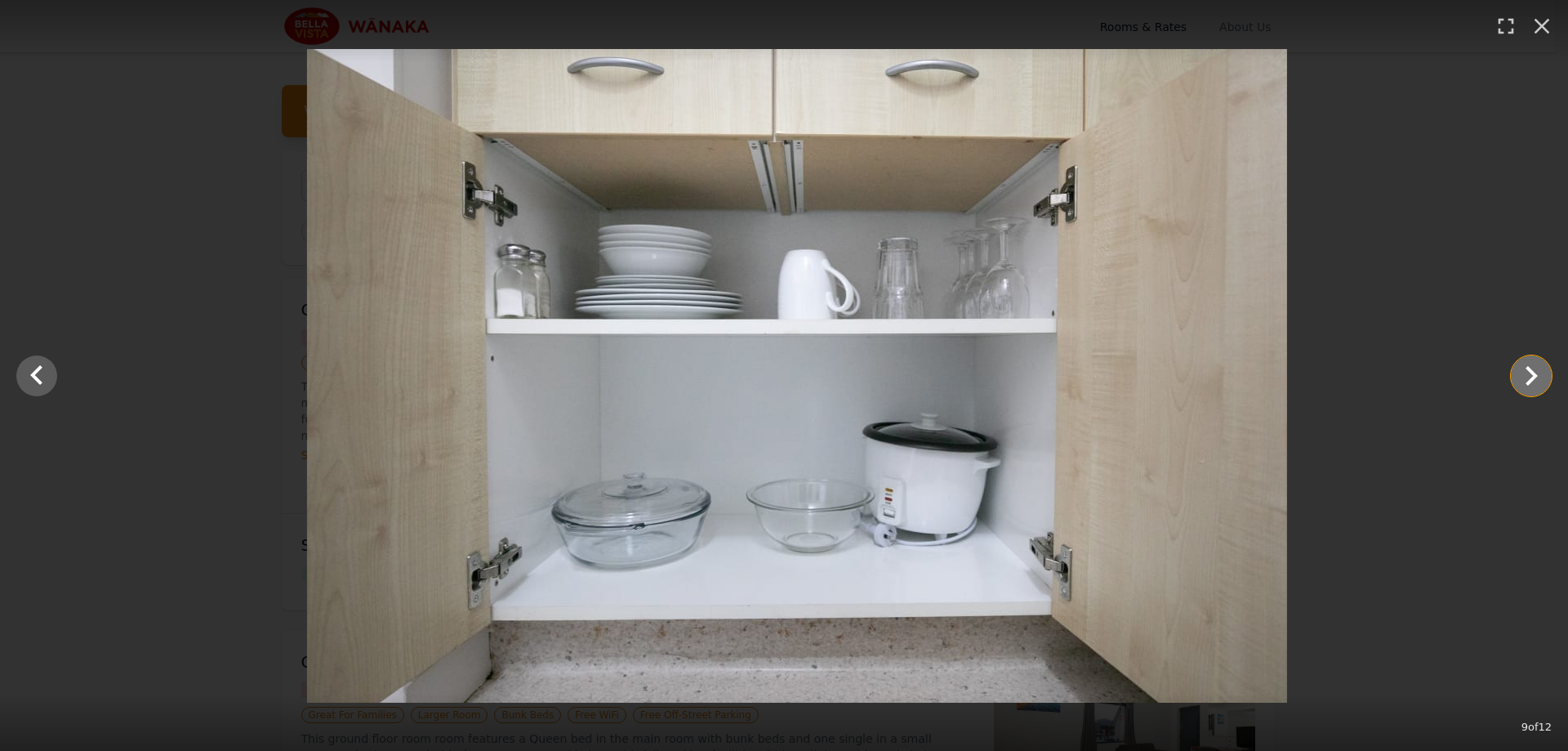
click at [1535, 363] on icon "Show slide 10 of 12" at bounding box center [1532, 376] width 40 height 40
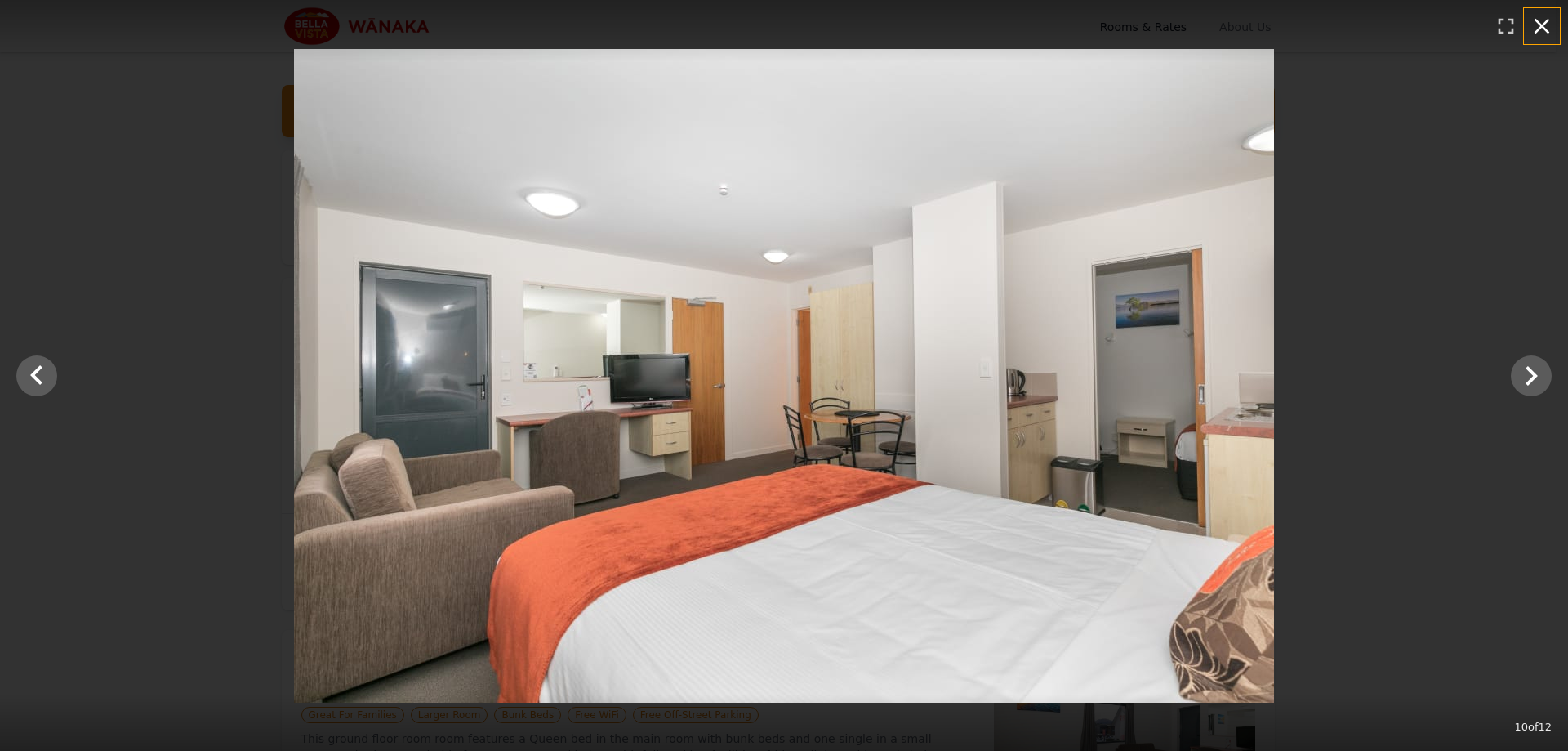
click at [1551, 25] on icon "button" at bounding box center [1542, 26] width 26 height 26
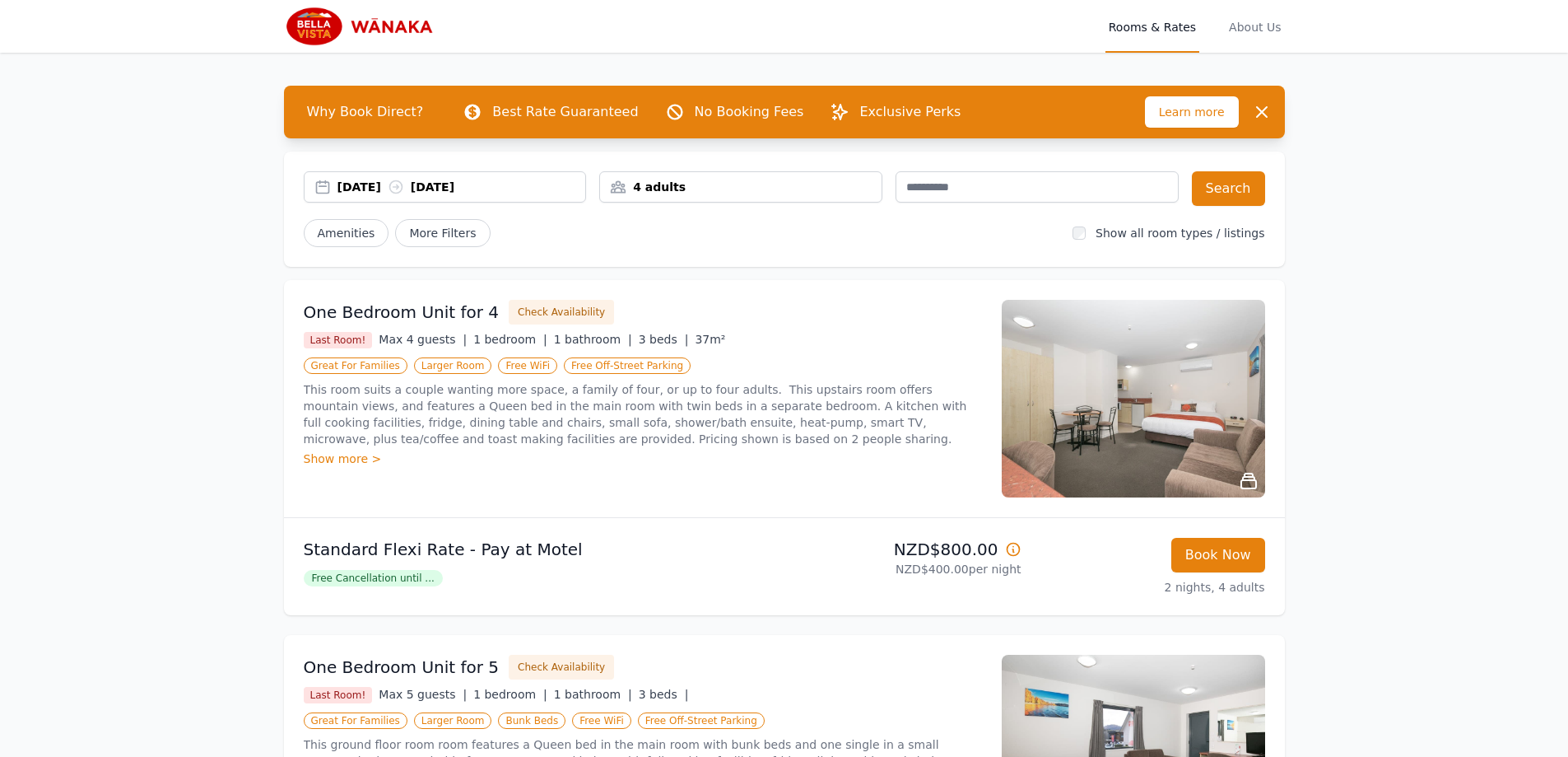
click at [1011, 553] on icon at bounding box center [1013, 549] width 17 height 17
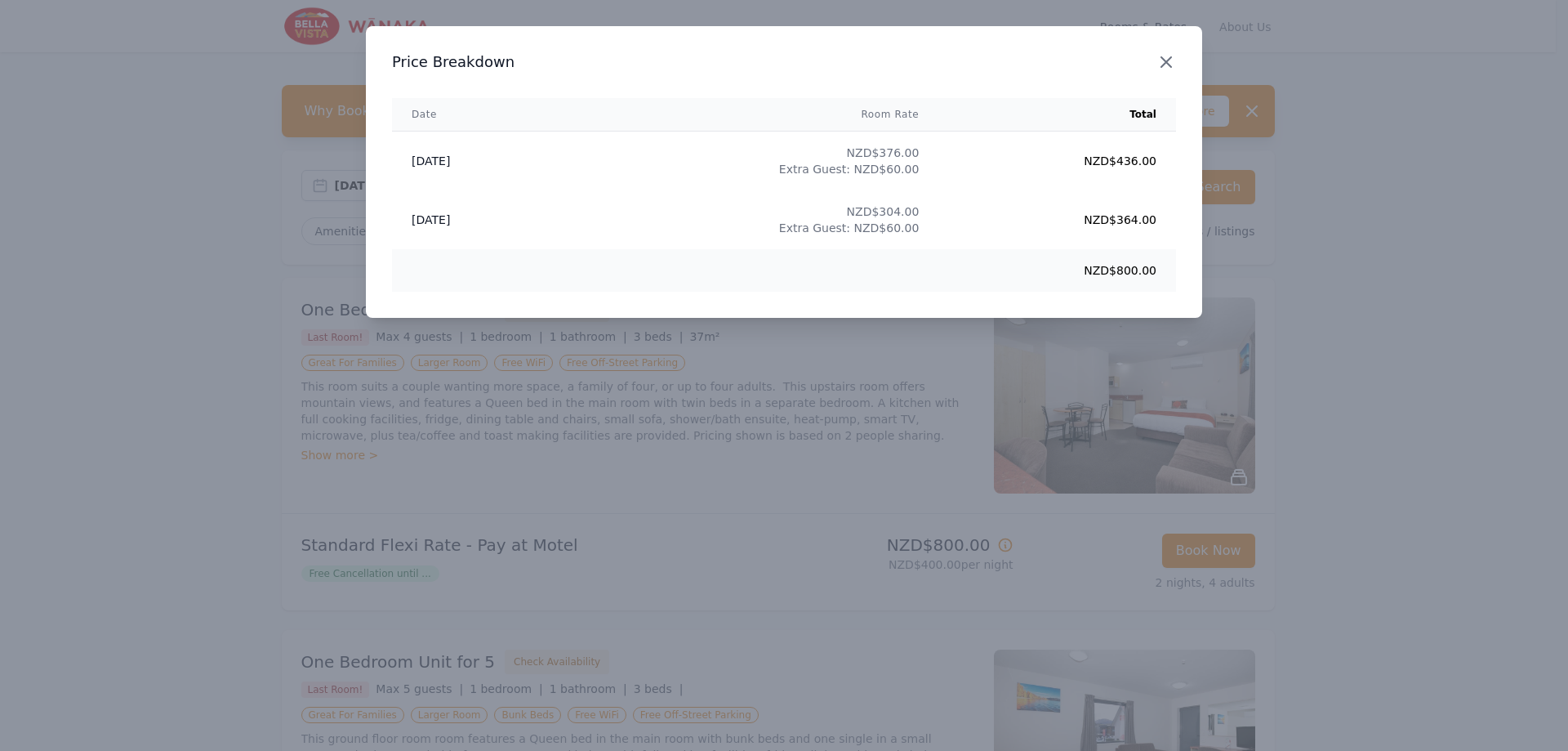
click at [1168, 54] on icon "button" at bounding box center [1167, 62] width 20 height 20
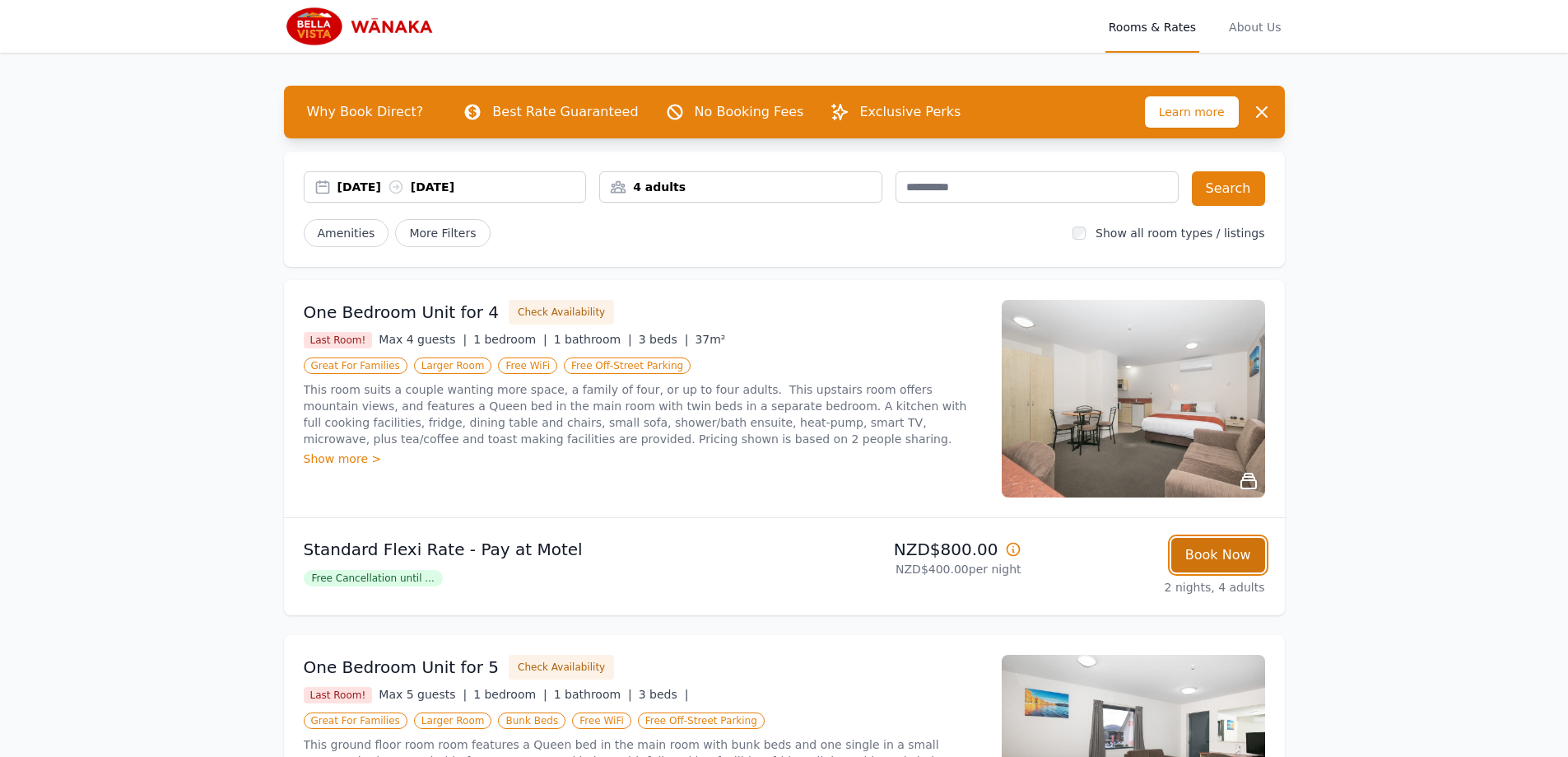
click at [1245, 548] on button "Book Now" at bounding box center [1218, 555] width 94 height 35
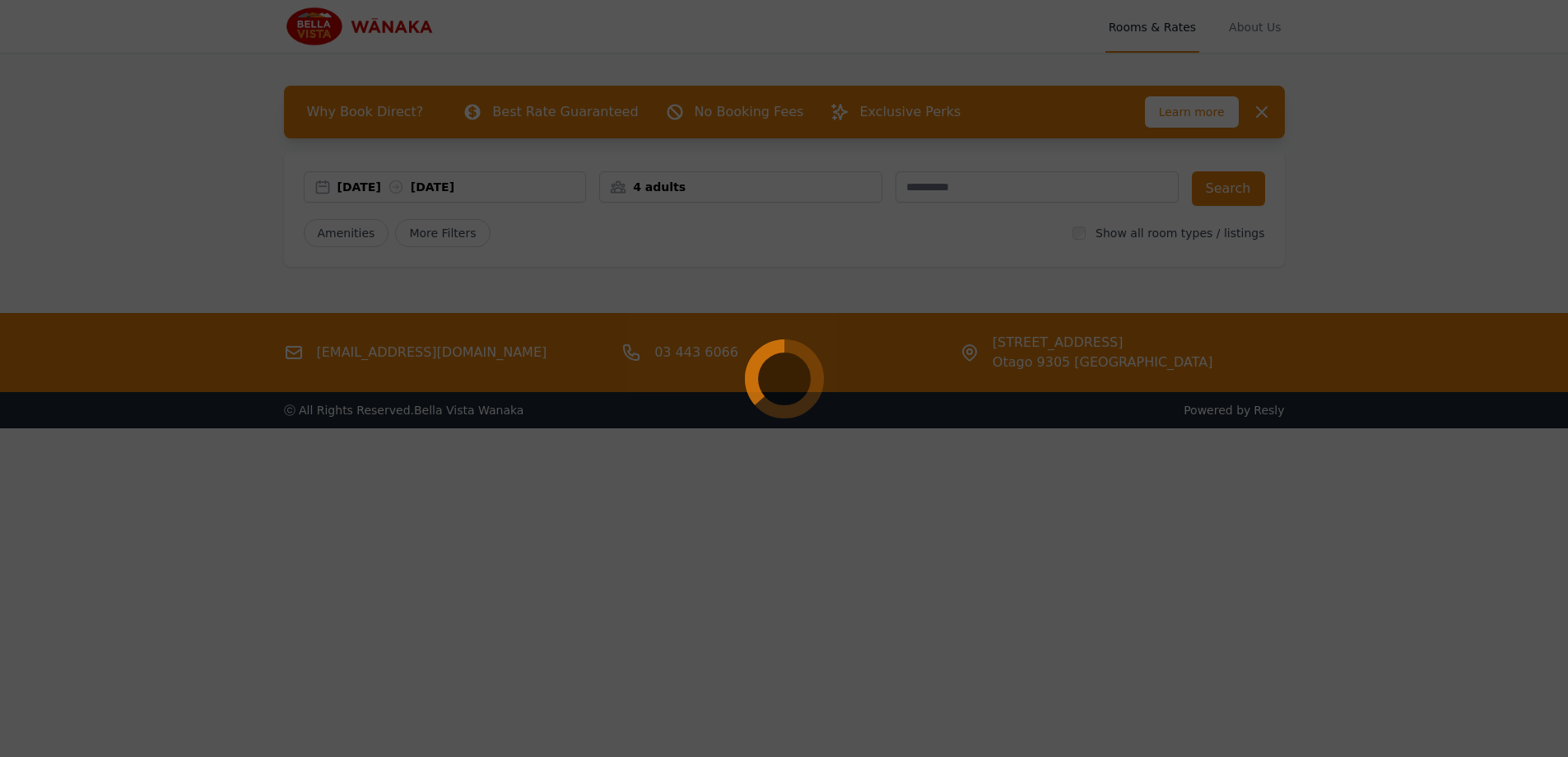
select select "**"
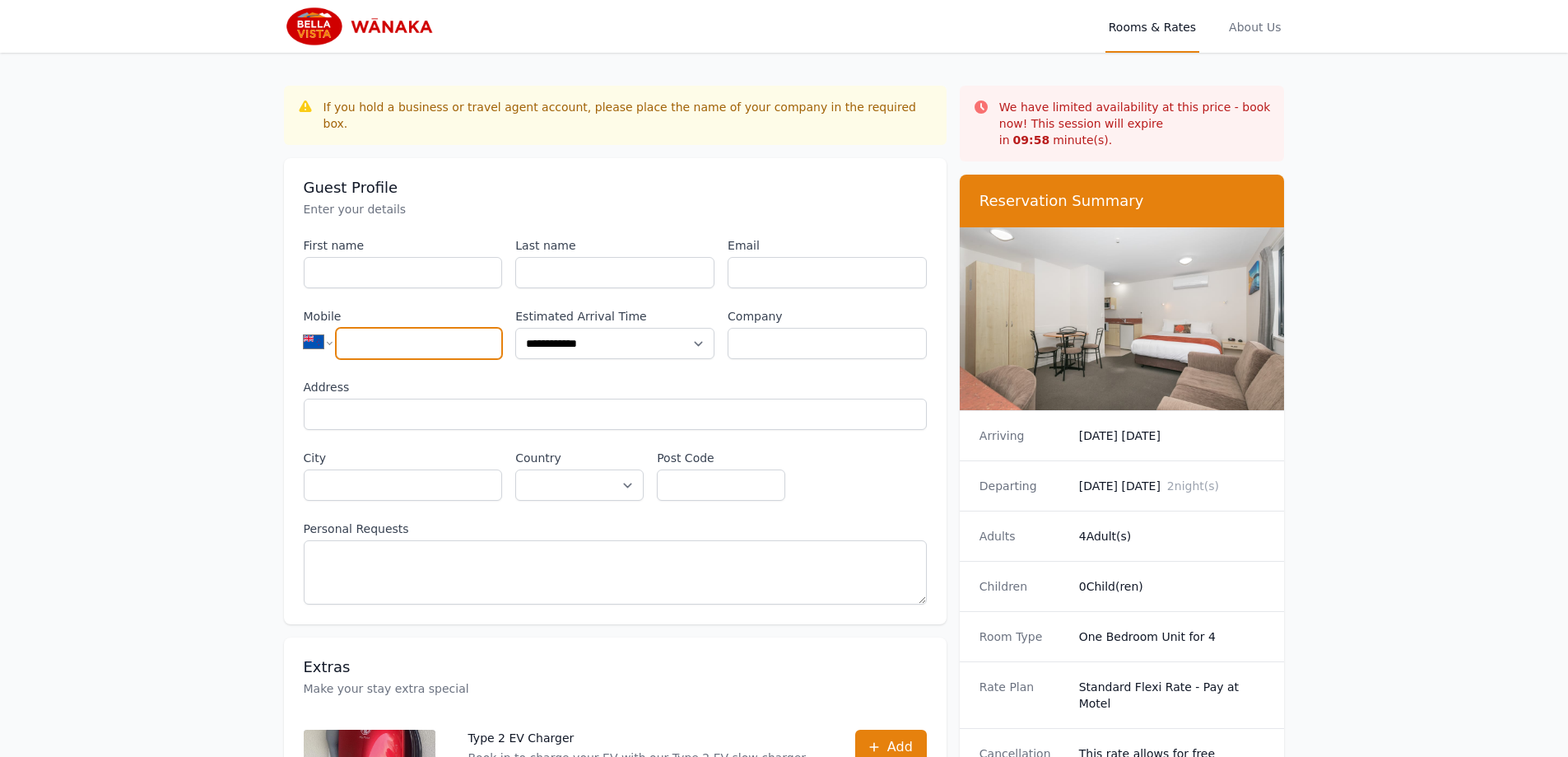
click at [493, 328] on input "Mobile" at bounding box center [419, 344] width 166 height 32
click at [312, 327] on select "**********" at bounding box center [326, 342] width 43 height 35
click at [330, 25] on img at bounding box center [363, 27] width 158 height 40
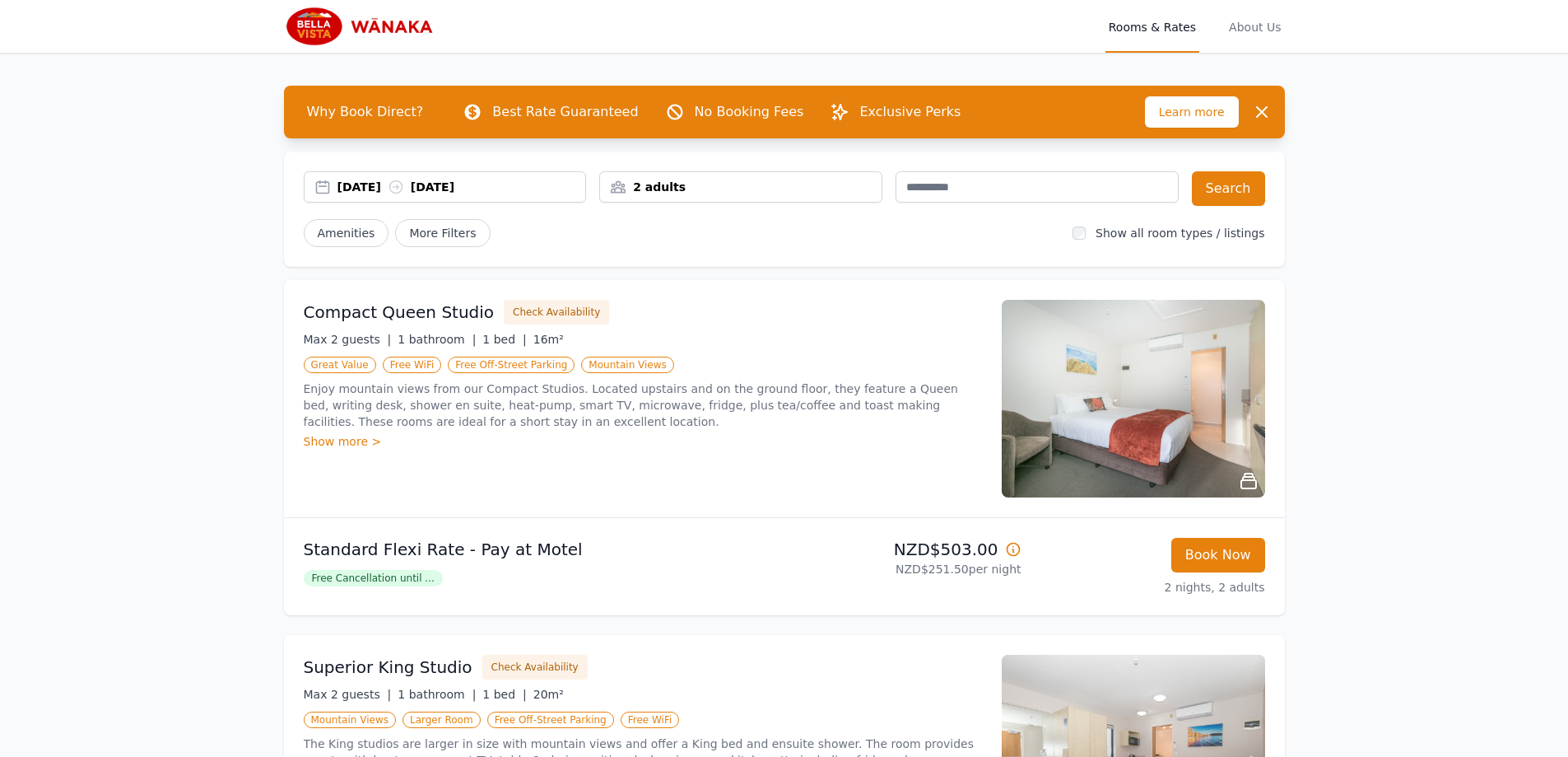
click at [721, 182] on div "2 adults" at bounding box center [741, 187] width 282 height 17
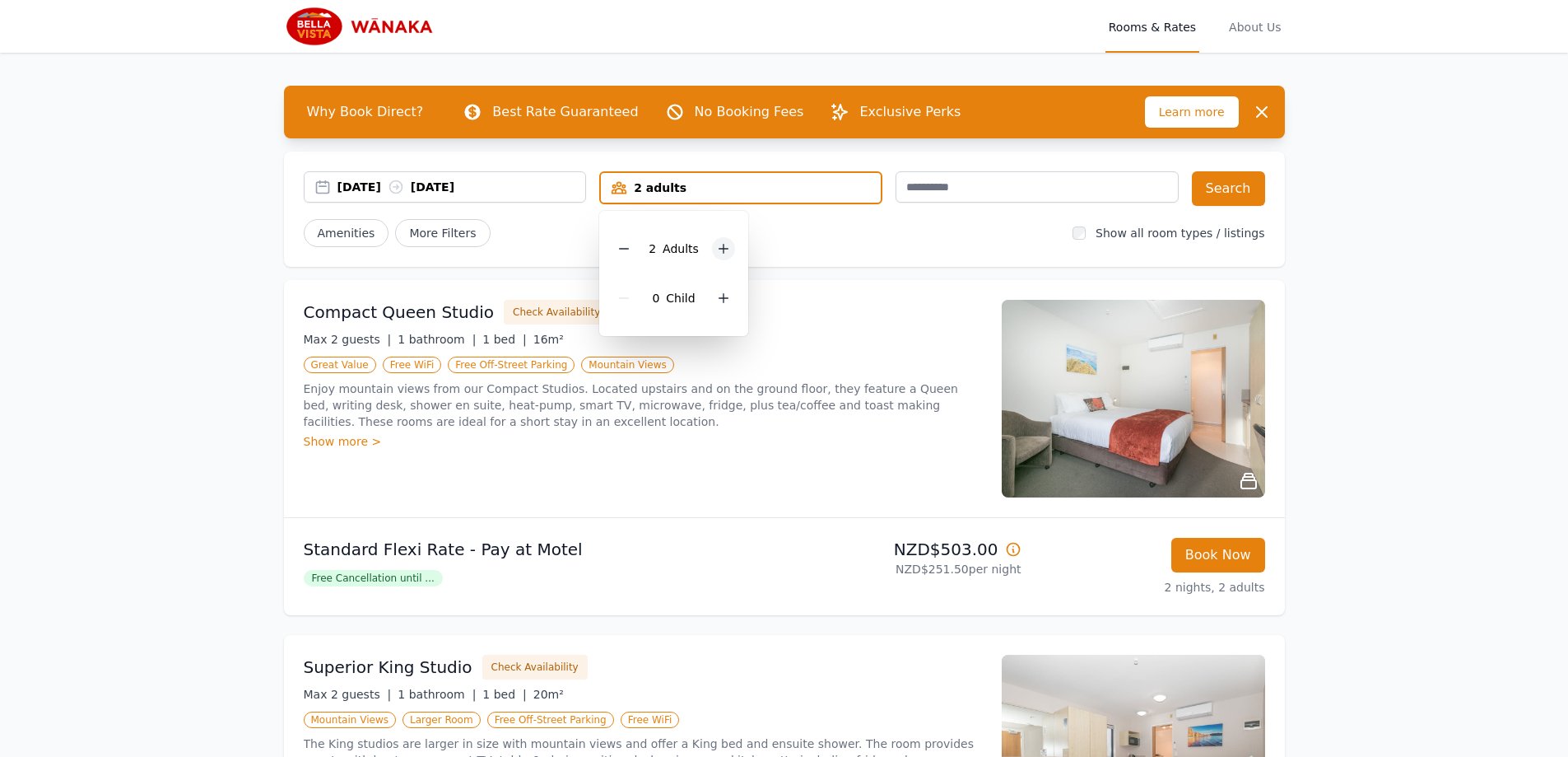
click at [730, 251] on div at bounding box center [724, 249] width 23 height 23
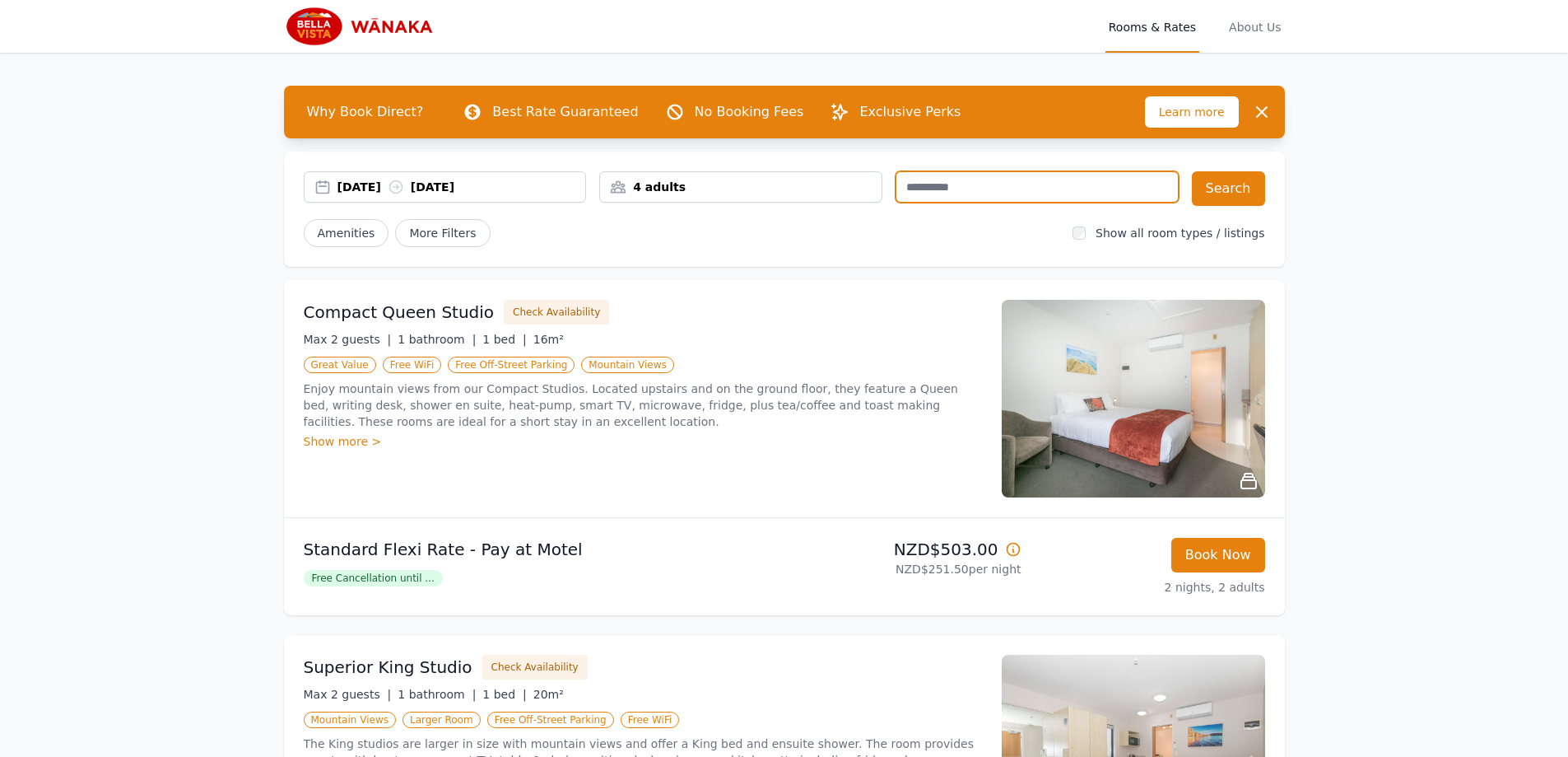
click at [1160, 197] on input "text" at bounding box center [1037, 187] width 283 height 32
click at [1225, 186] on button "Search" at bounding box center [1228, 189] width 73 height 35
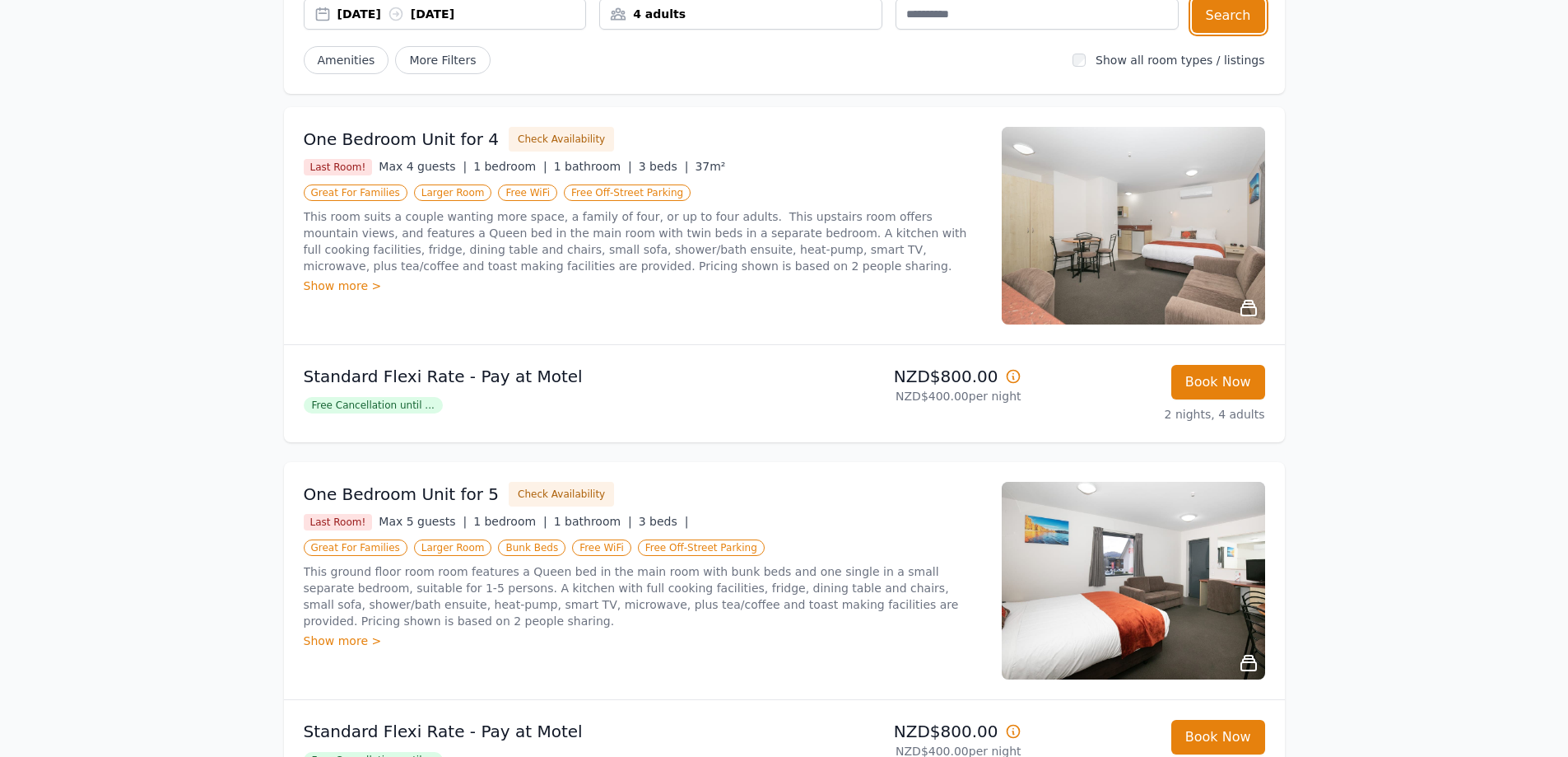
scroll to position [165, 0]
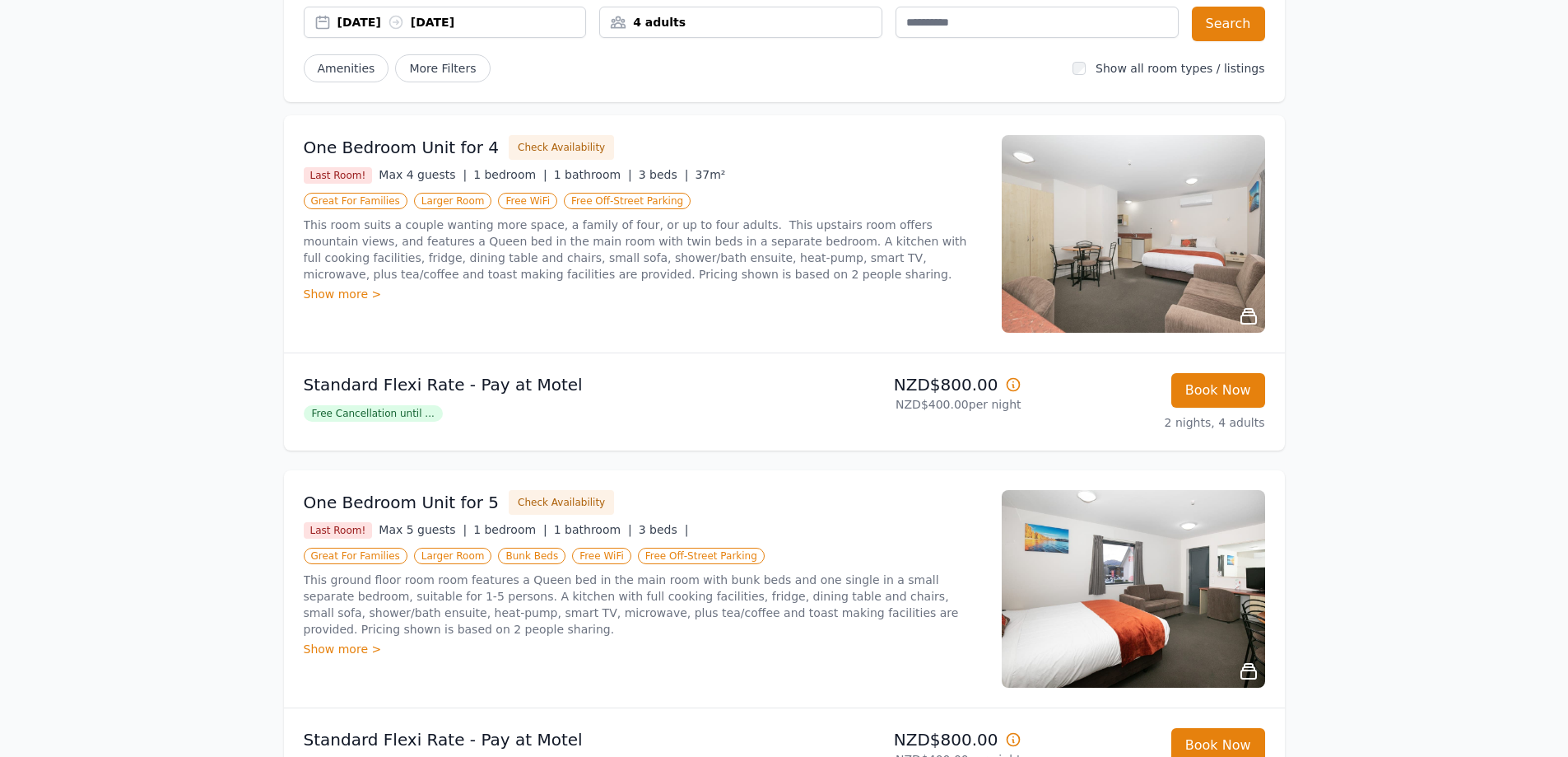
click at [1201, 568] on img at bounding box center [1133, 589] width 263 height 198
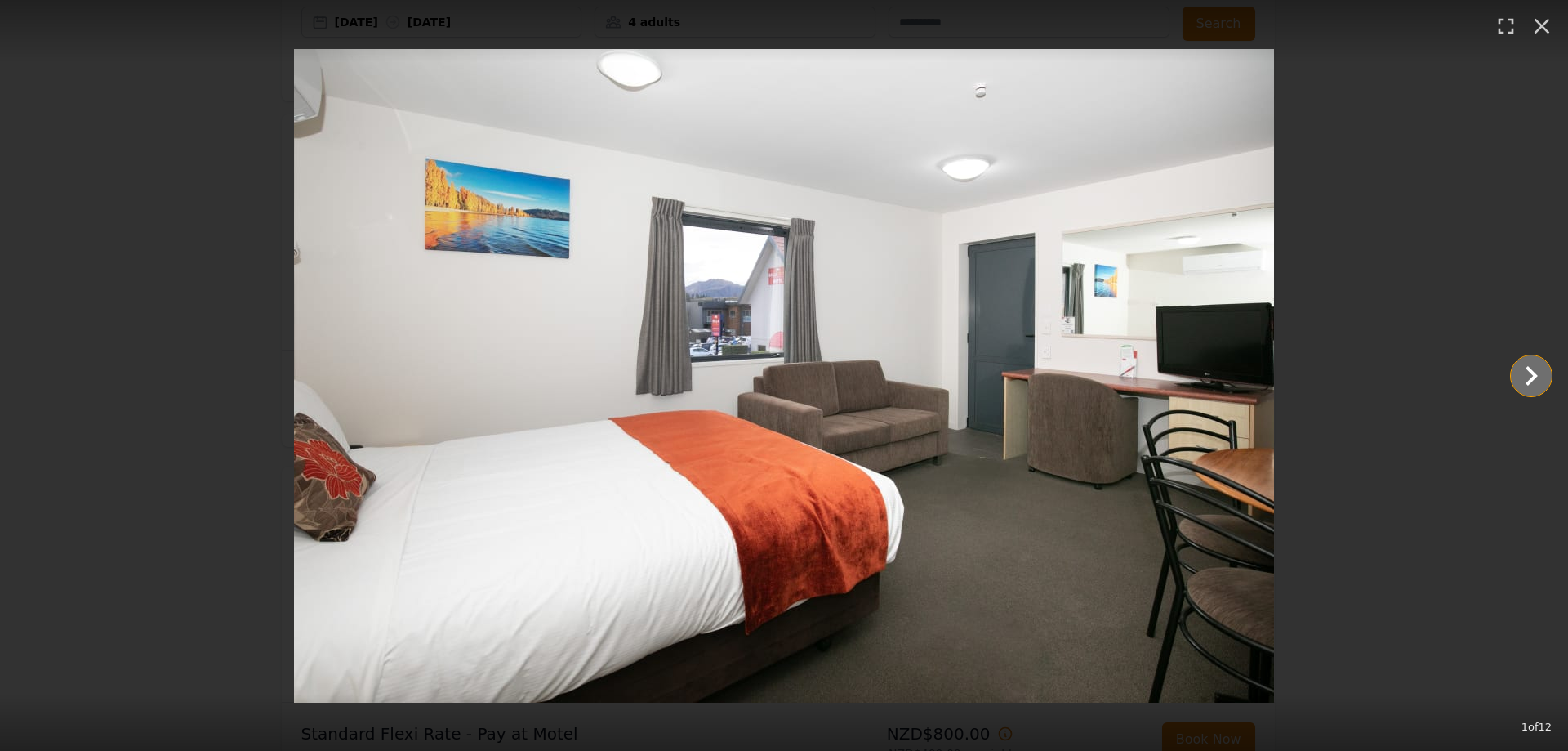
click at [1533, 373] on icon "Show slide 2 of 12" at bounding box center [1532, 376] width 12 height 20
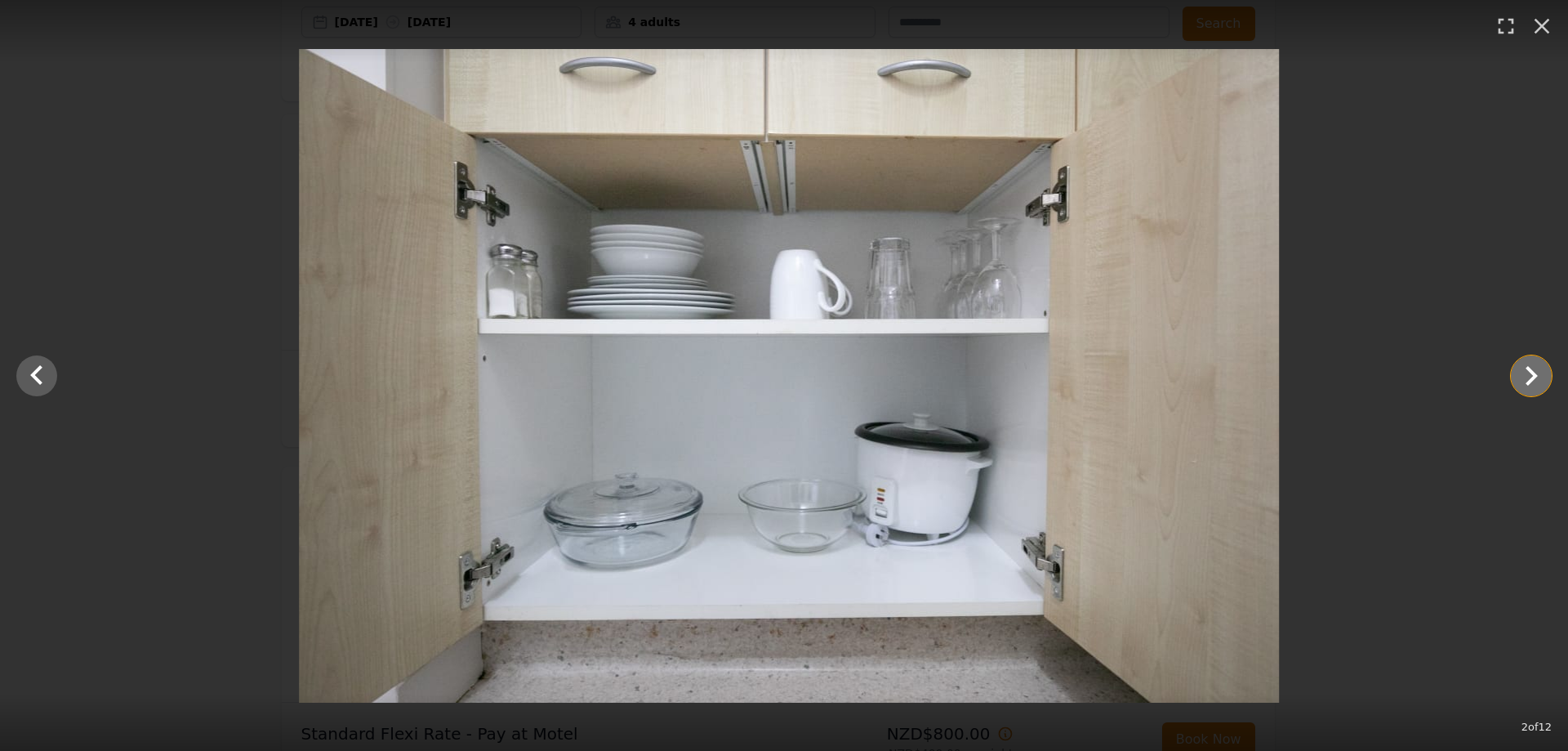
click at [1533, 373] on icon "Show slide 3 of 12" at bounding box center [1532, 376] width 12 height 20
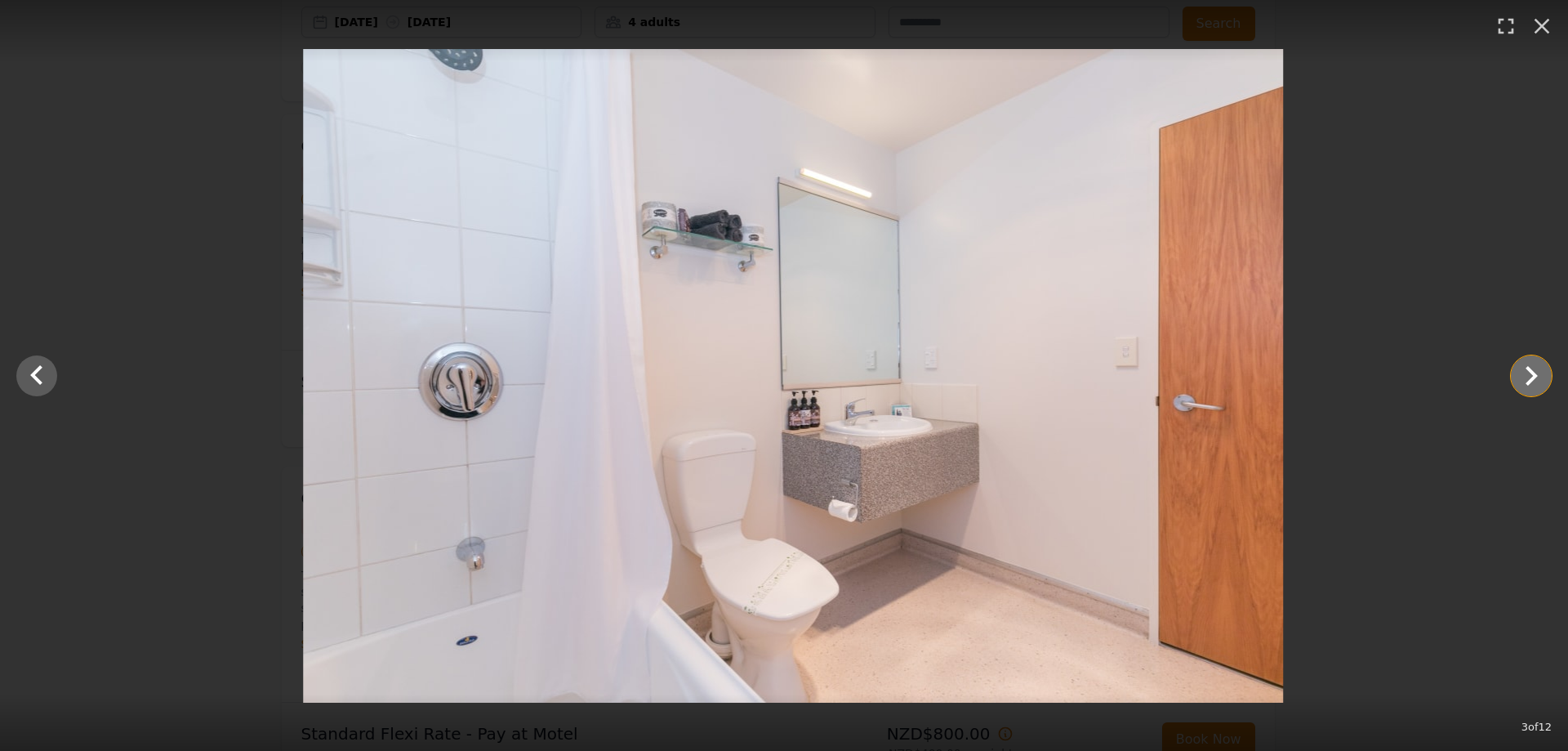
click at [1533, 373] on icon "Show slide 4 of 12" at bounding box center [1532, 376] width 12 height 20
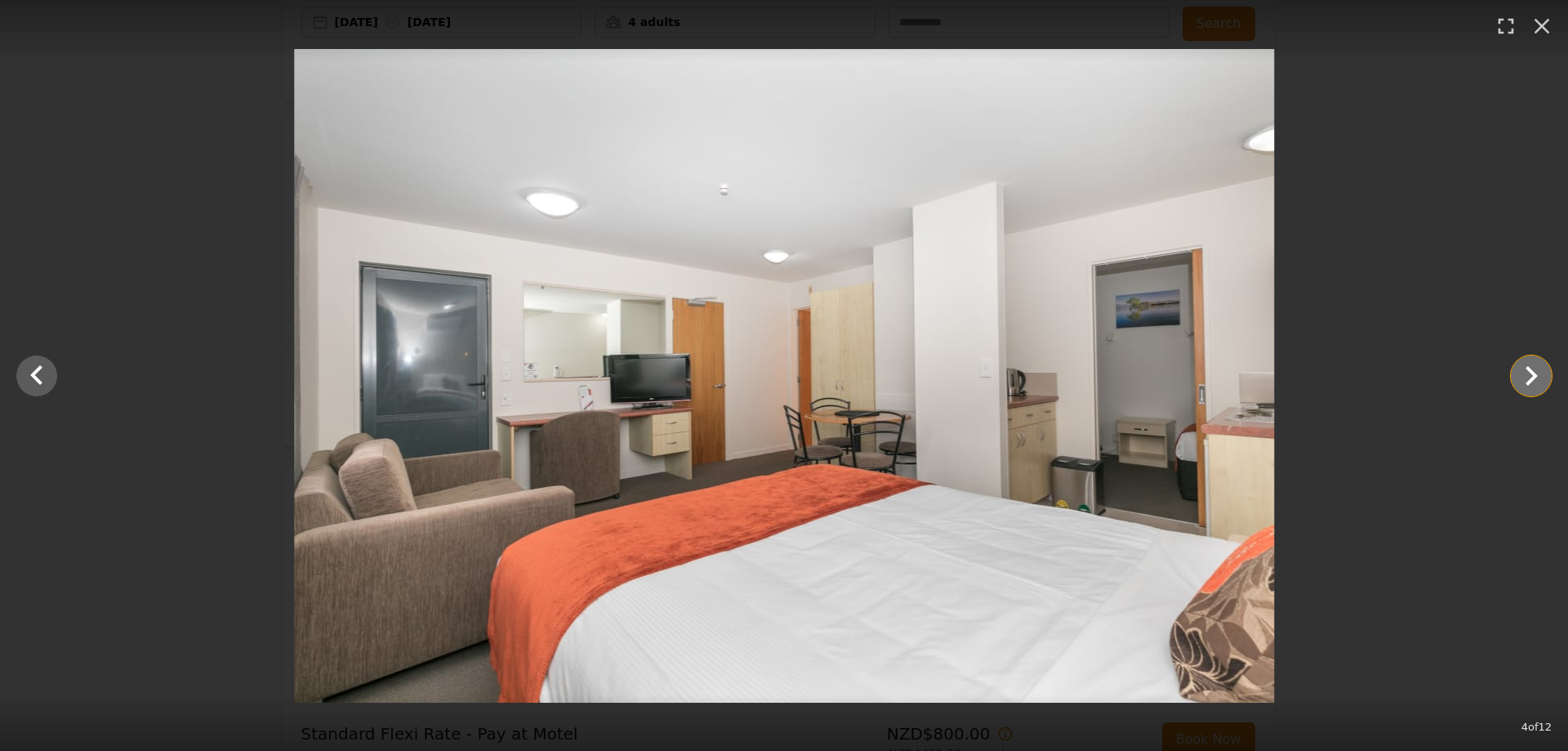
click at [1533, 373] on icon "Show slide 5 of 12" at bounding box center [1532, 376] width 12 height 20
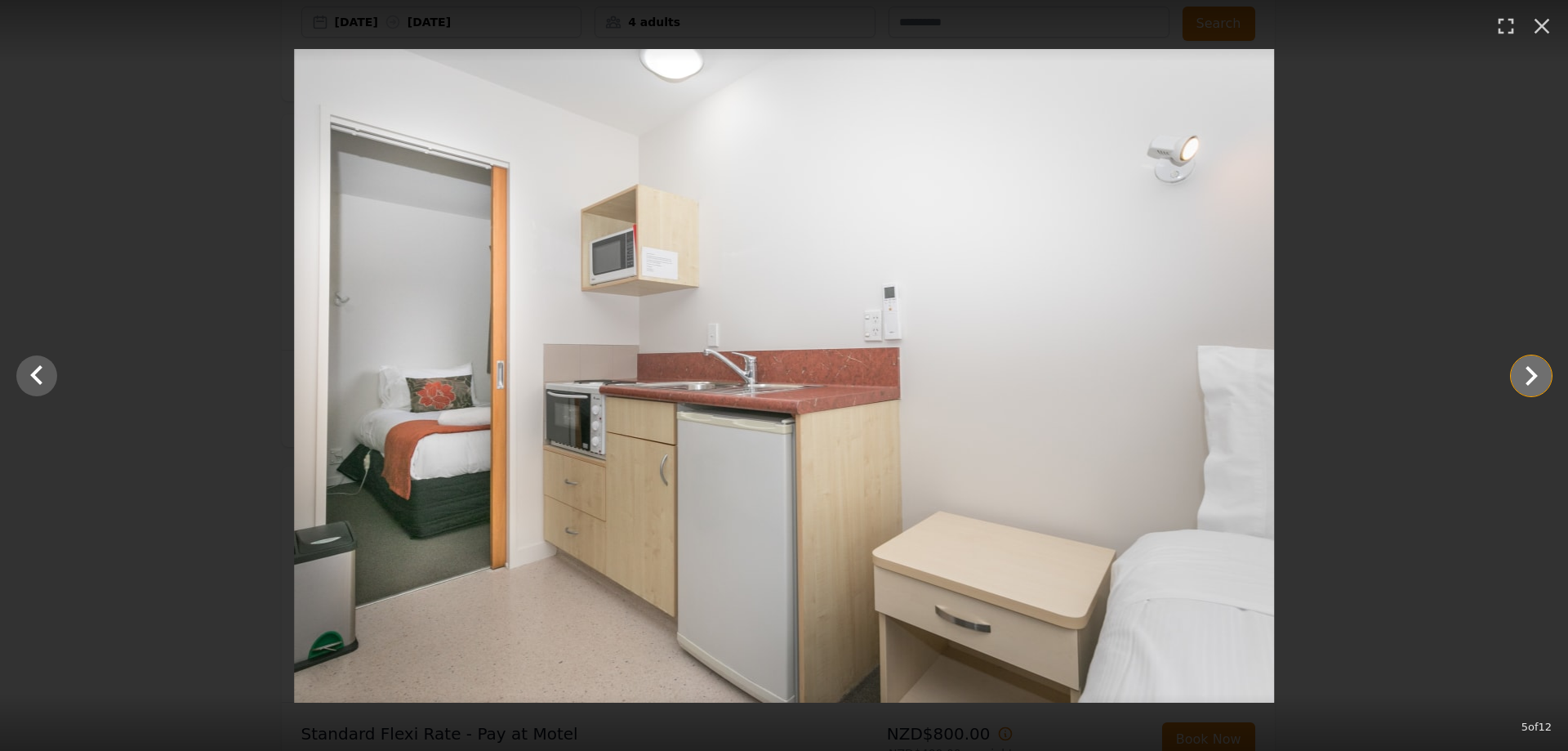
click at [1533, 373] on icon "Show slide 6 of 12" at bounding box center [1532, 376] width 12 height 20
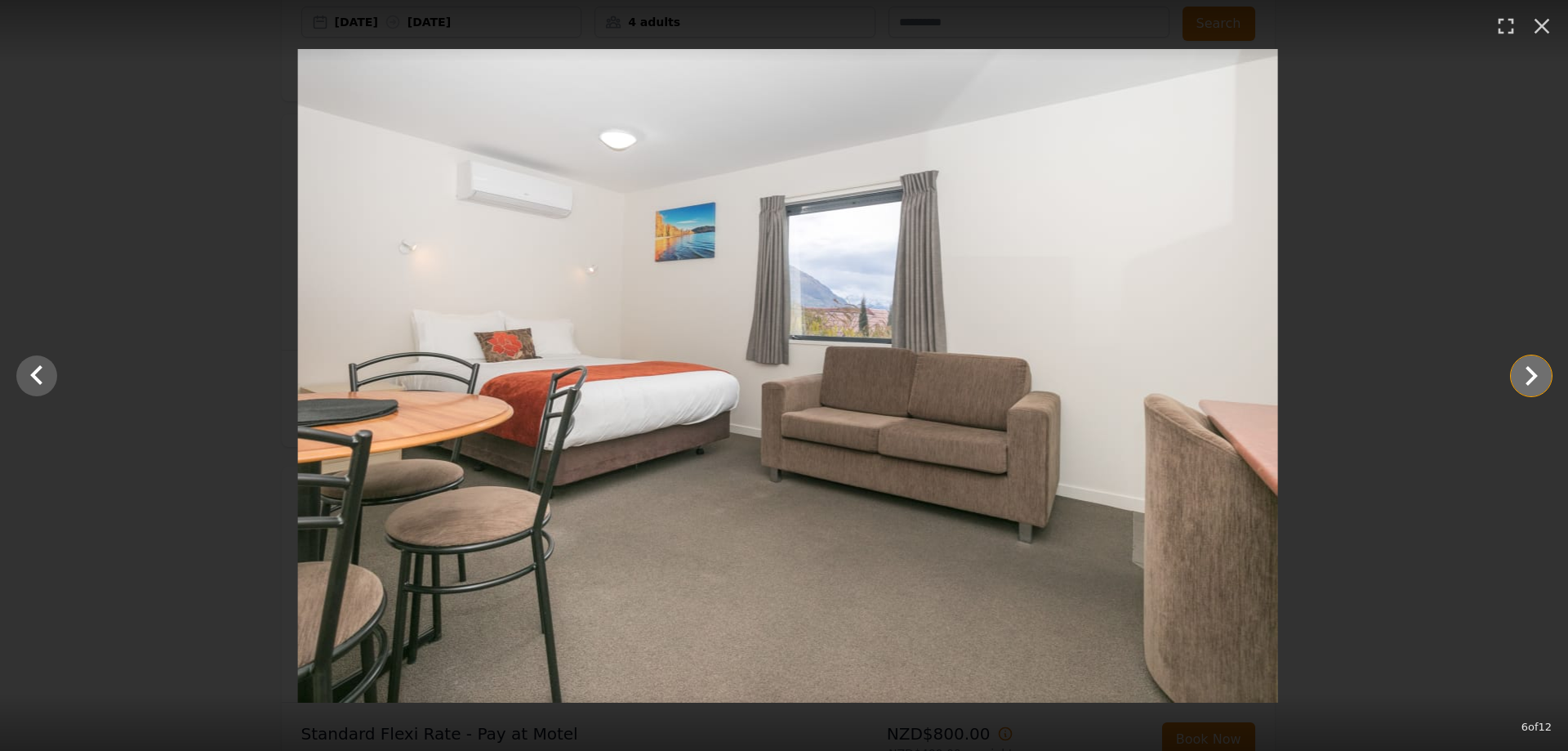
click at [1533, 373] on icon "Show slide 7 of 12" at bounding box center [1532, 376] width 12 height 20
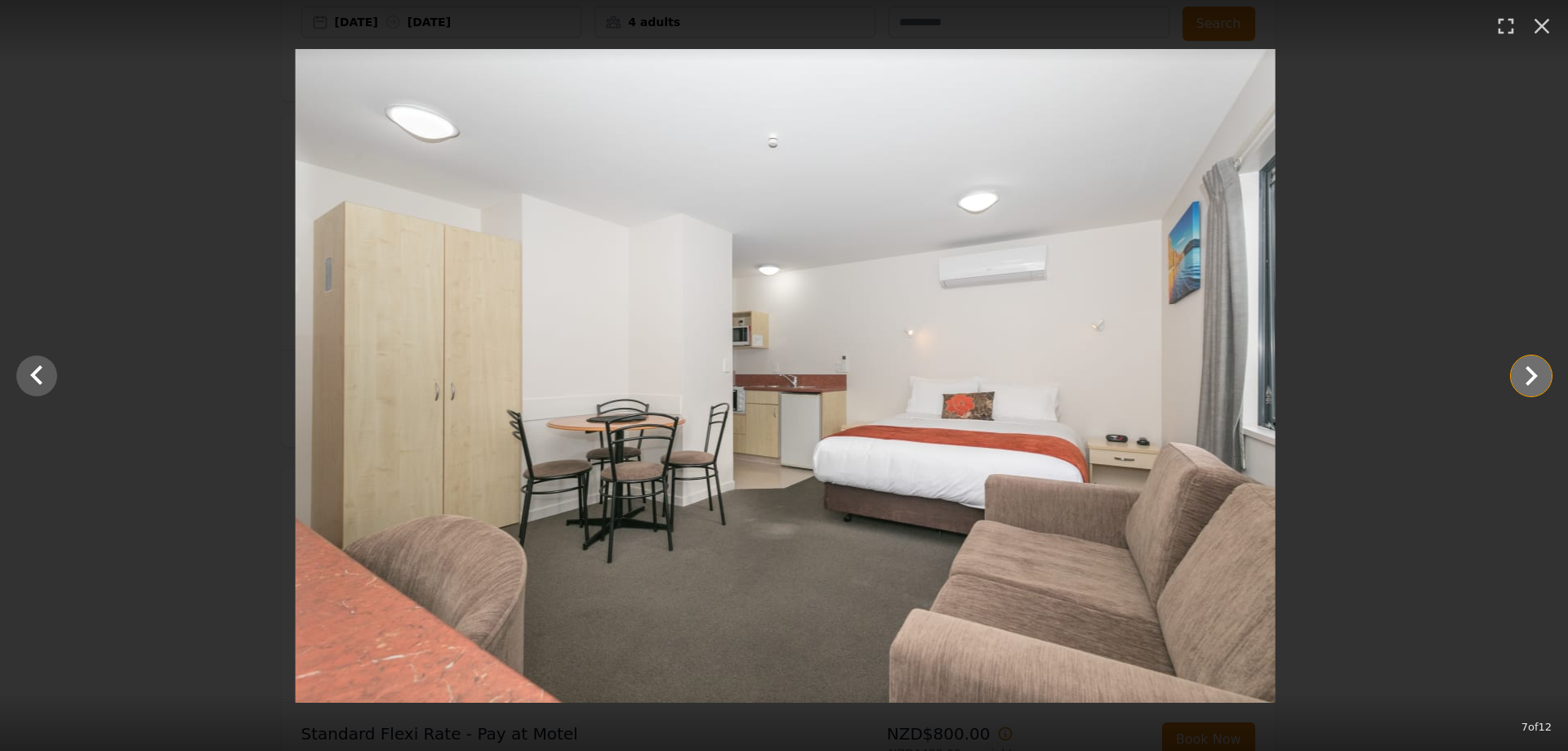
click at [1533, 373] on icon "Show slide 8 of 12" at bounding box center [1532, 376] width 12 height 20
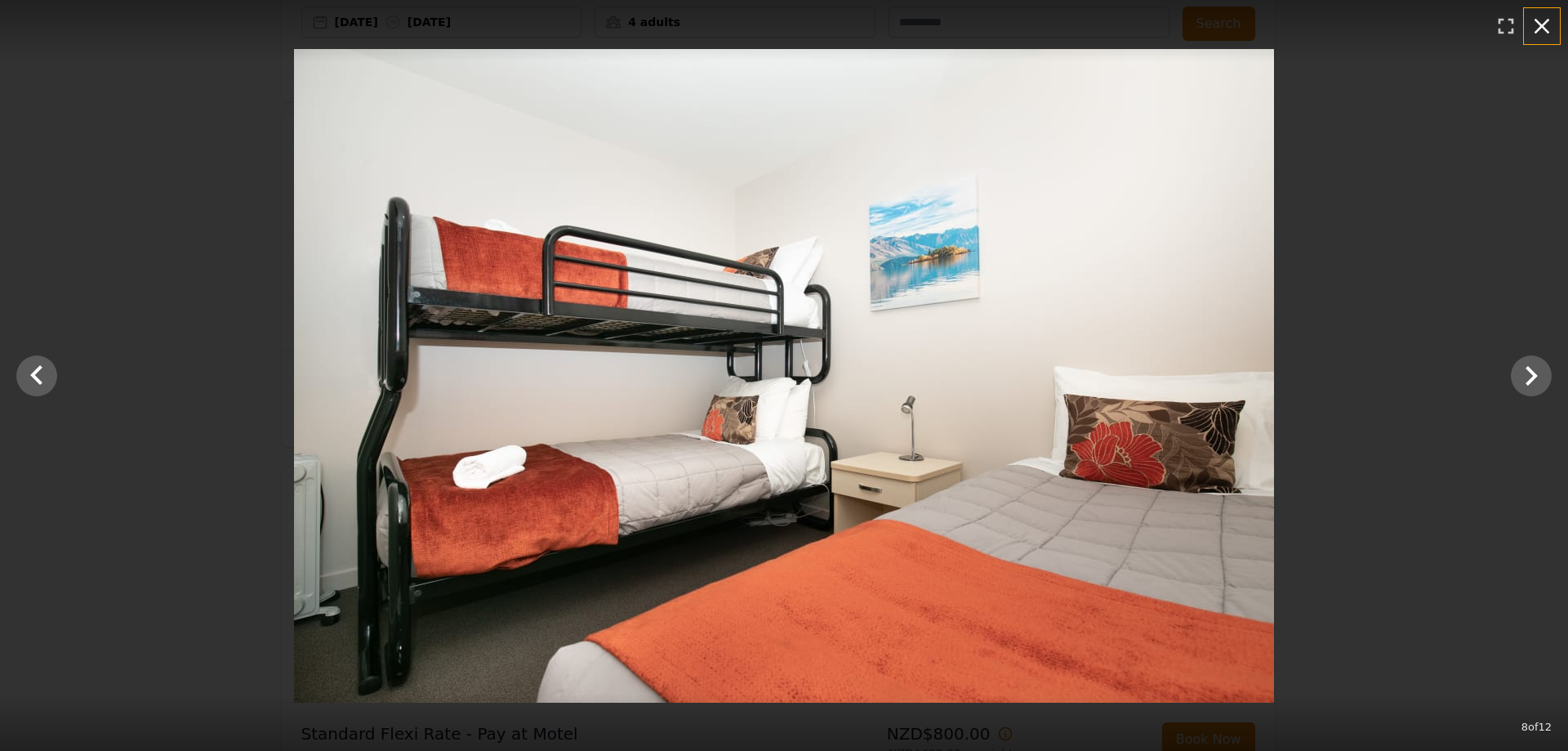
click at [1542, 42] on button "button" at bounding box center [1542, 26] width 36 height 36
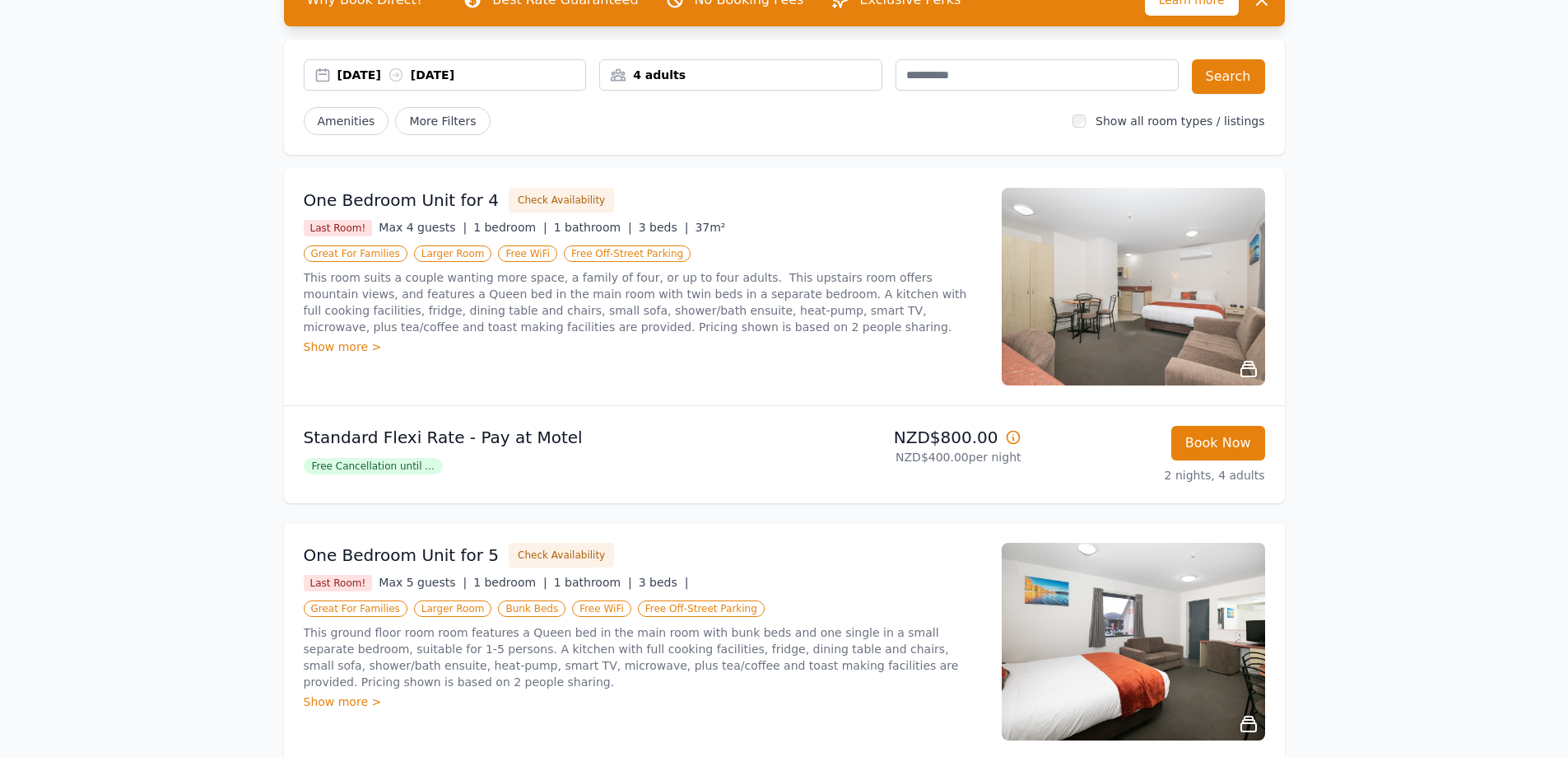
scroll to position [82, 0]
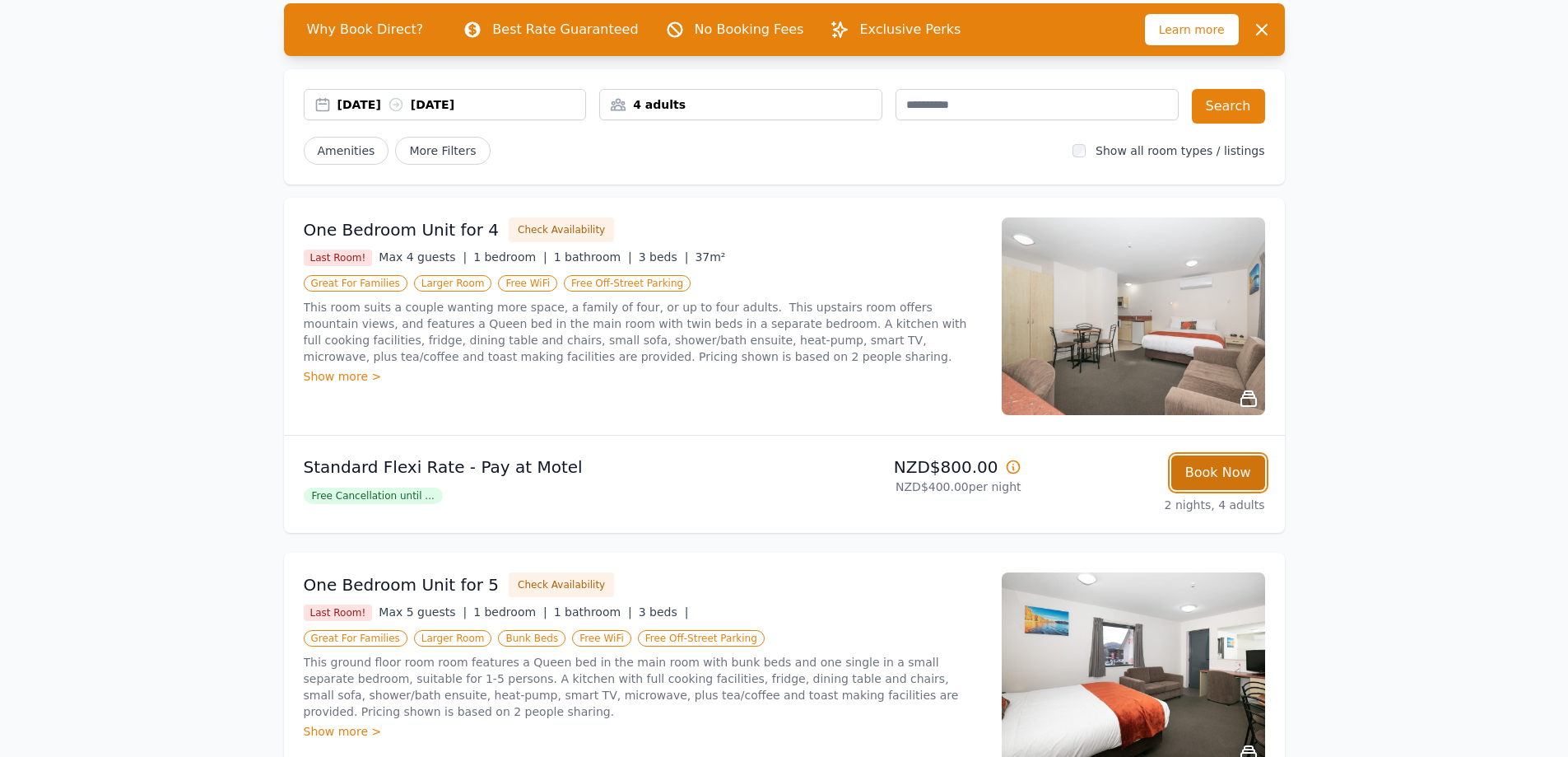
click at [1207, 468] on button "Book Now" at bounding box center [1218, 473] width 94 height 35
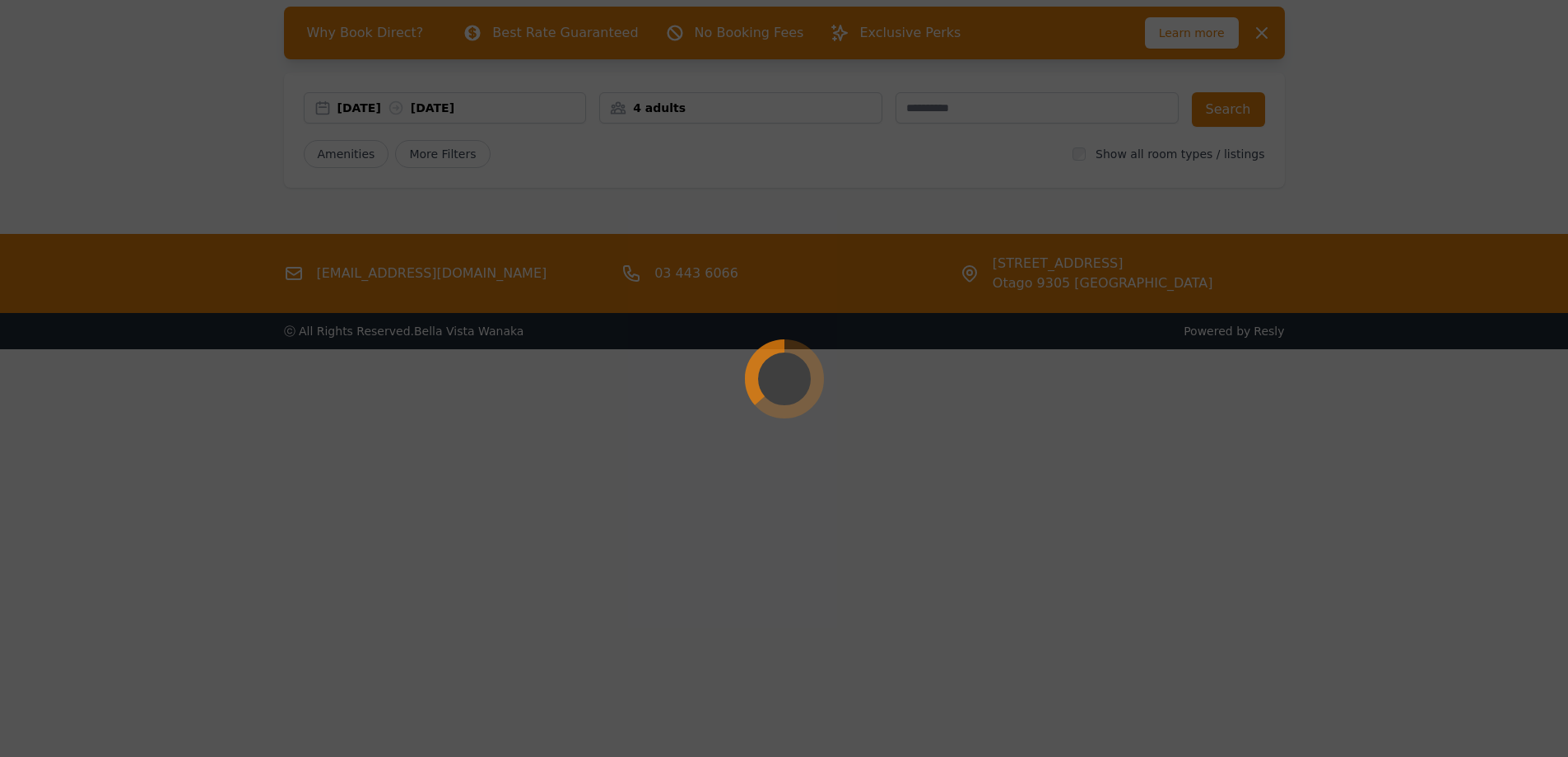
scroll to position [79, 0]
select select "**"
